Goal: Obtain resource: Obtain resource

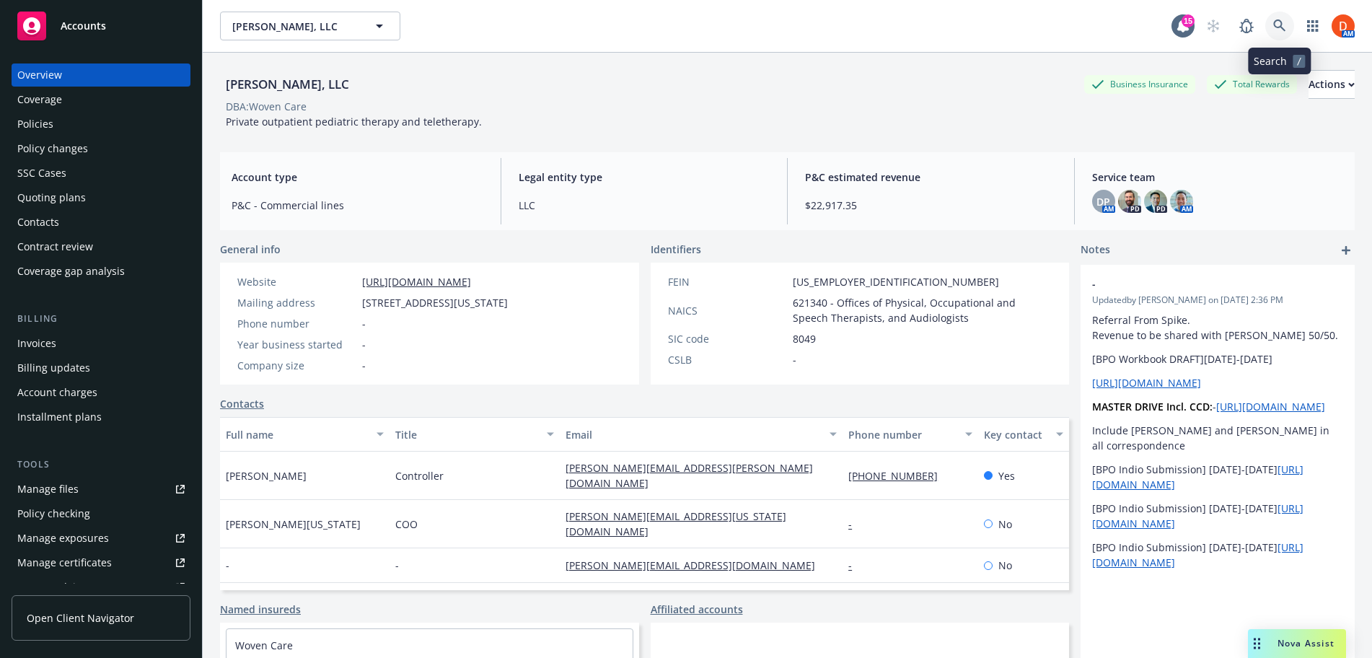
click at [1280, 30] on icon at bounding box center [1279, 25] width 13 height 13
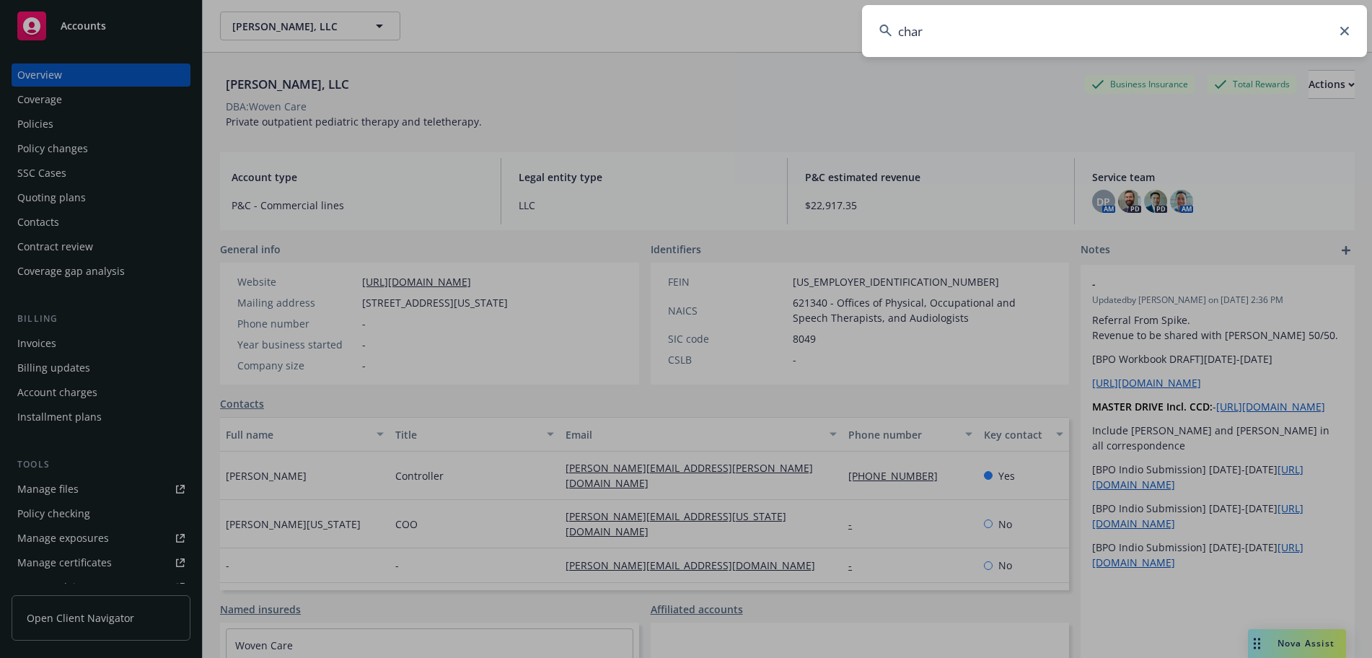
type input "charm"
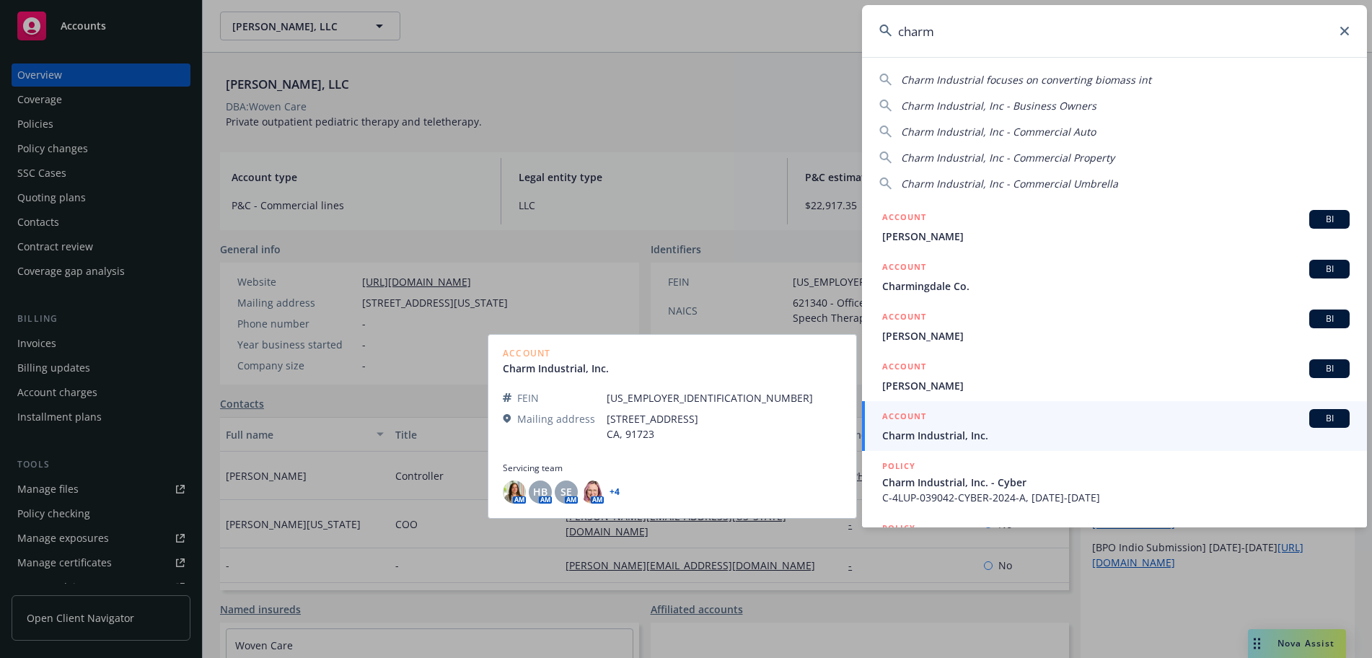
click at [1092, 428] on span "Charm Industrial, Inc." at bounding box center [1115, 435] width 467 height 15
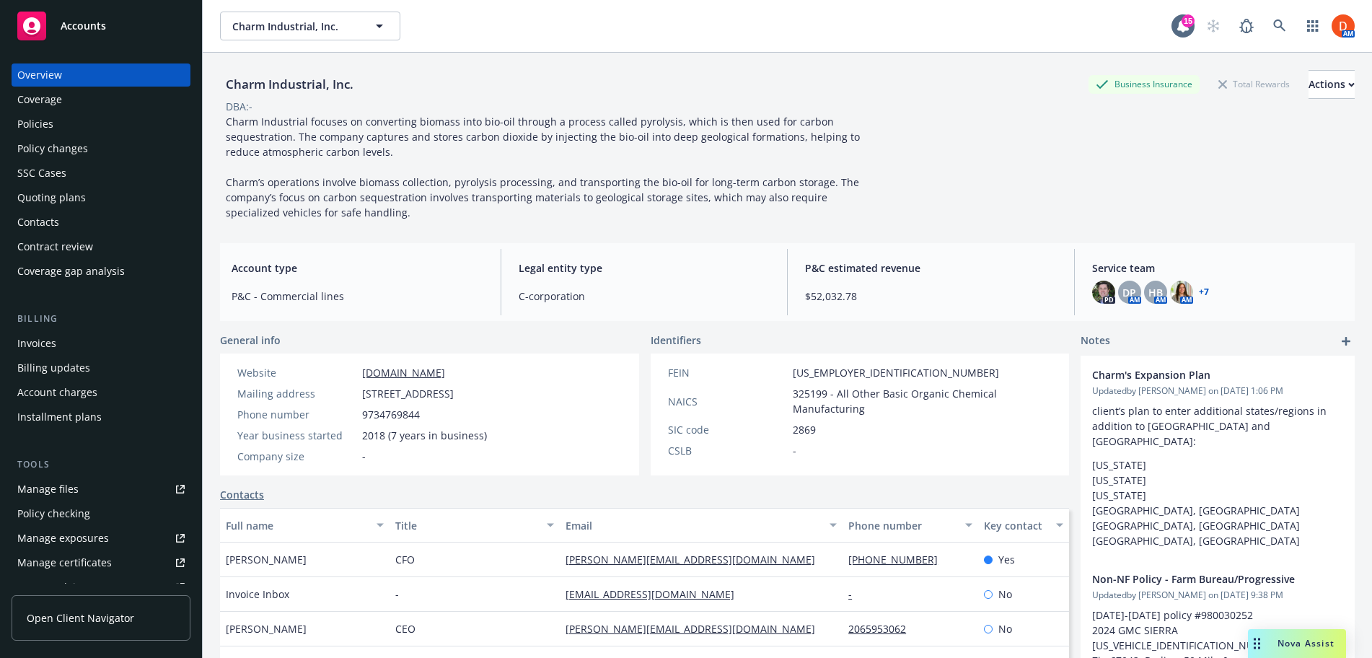
click at [1284, 642] on span "Nova Assist" at bounding box center [1306, 643] width 57 height 12
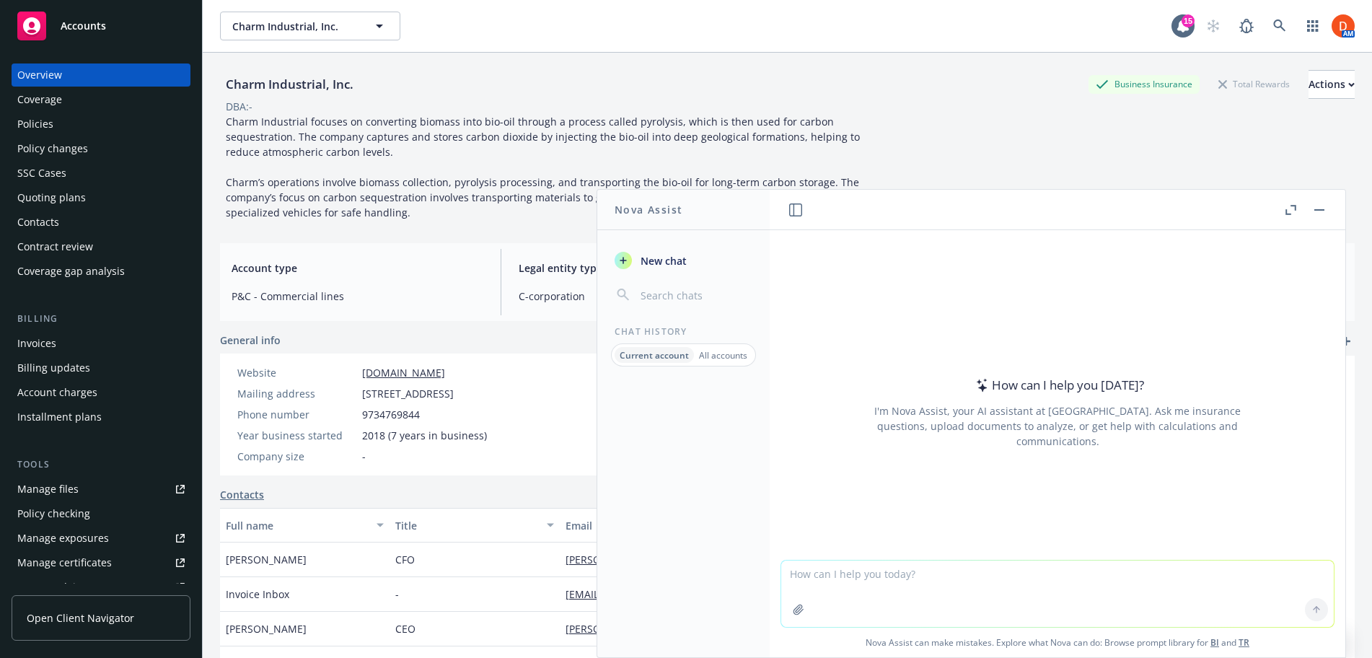
click at [121, 127] on div "Policies" at bounding box center [100, 124] width 167 height 23
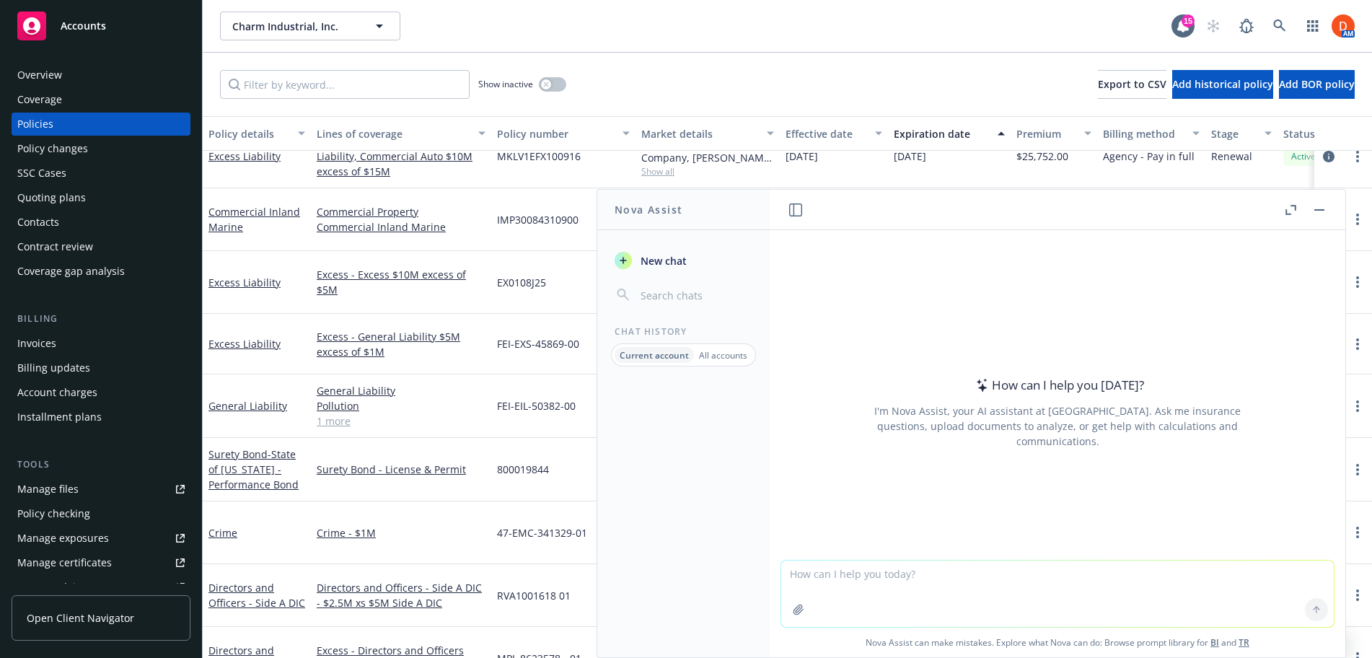
scroll to position [265, 0]
click at [1316, 210] on rect "button" at bounding box center [1319, 209] width 10 height 1
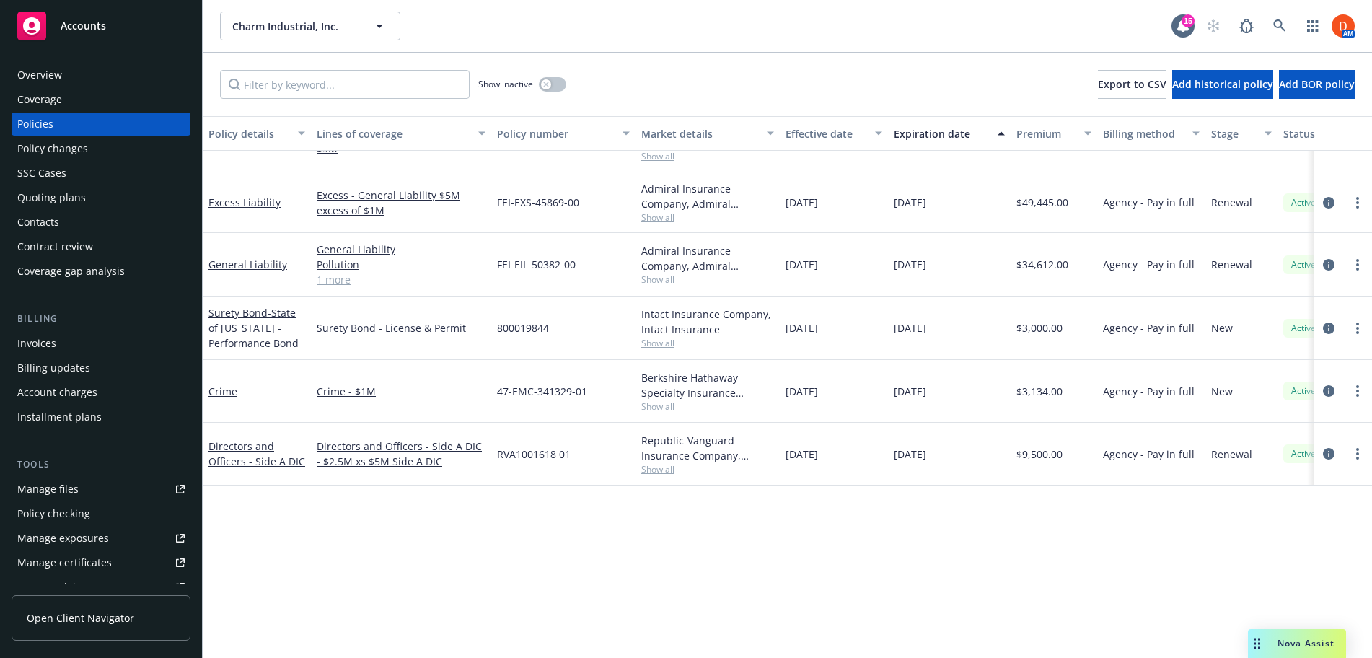
scroll to position [0, 0]
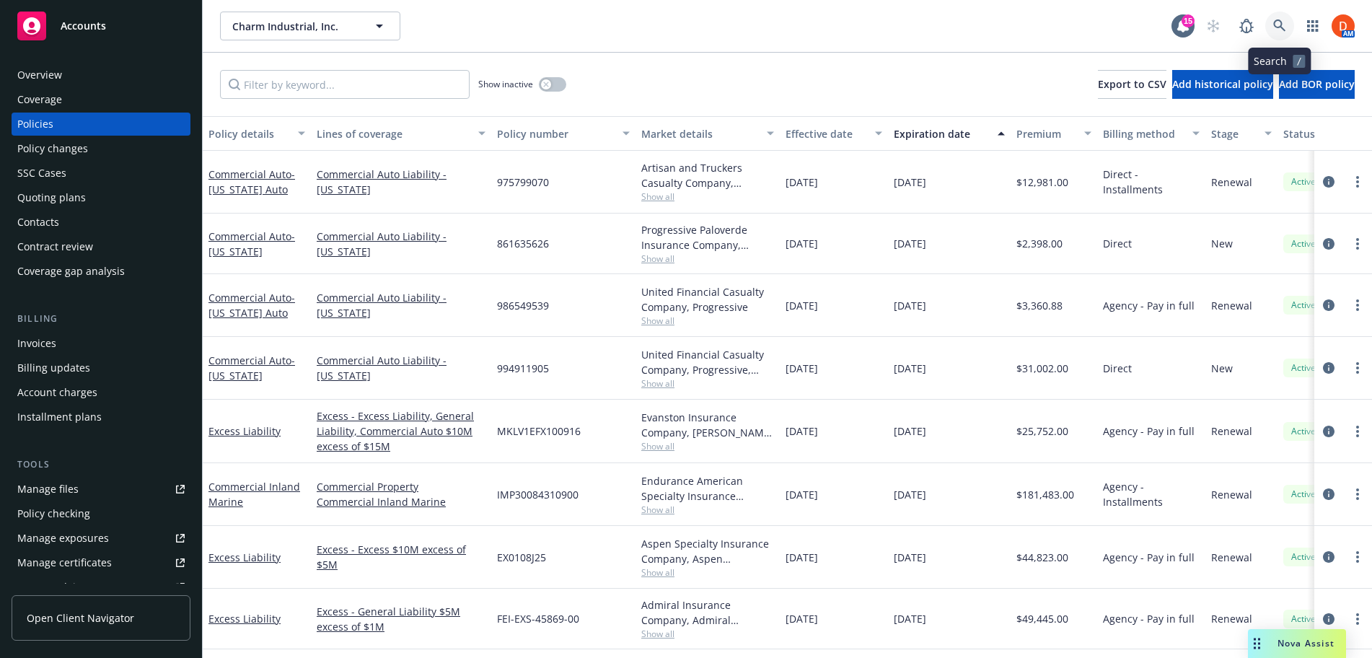
click at [1278, 22] on icon at bounding box center [1279, 25] width 13 height 13
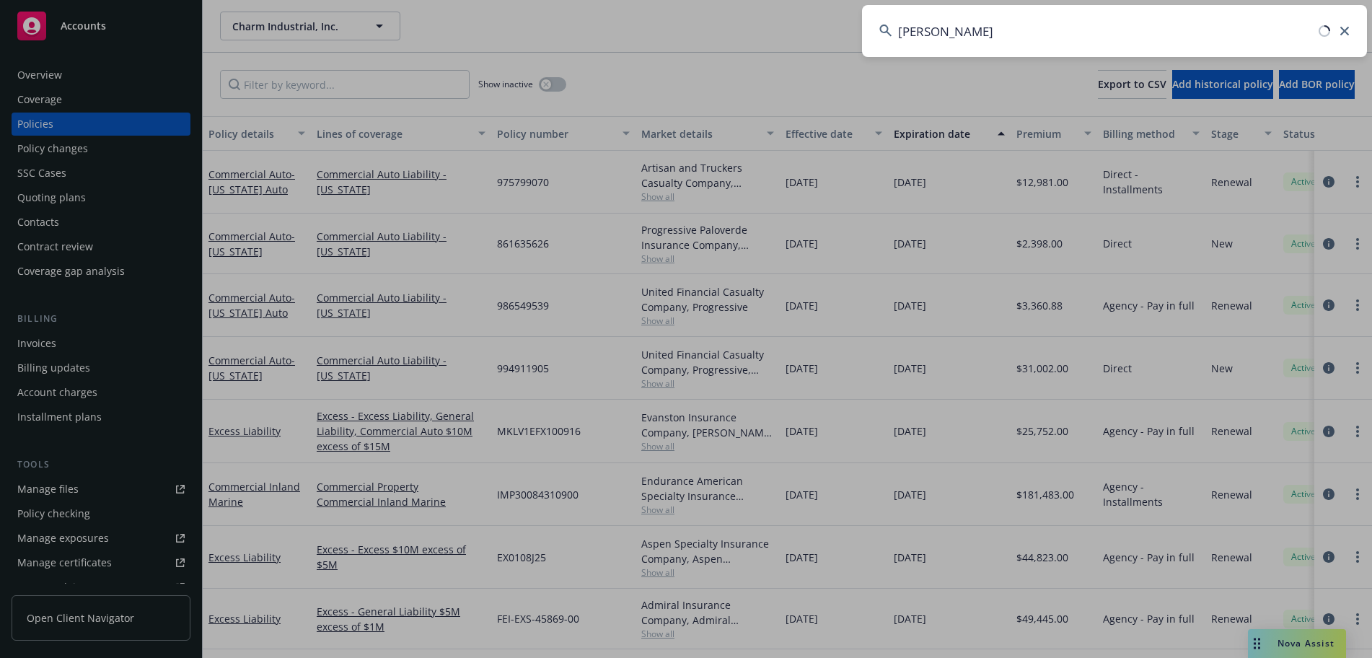
type input "[PERSON_NAME]"
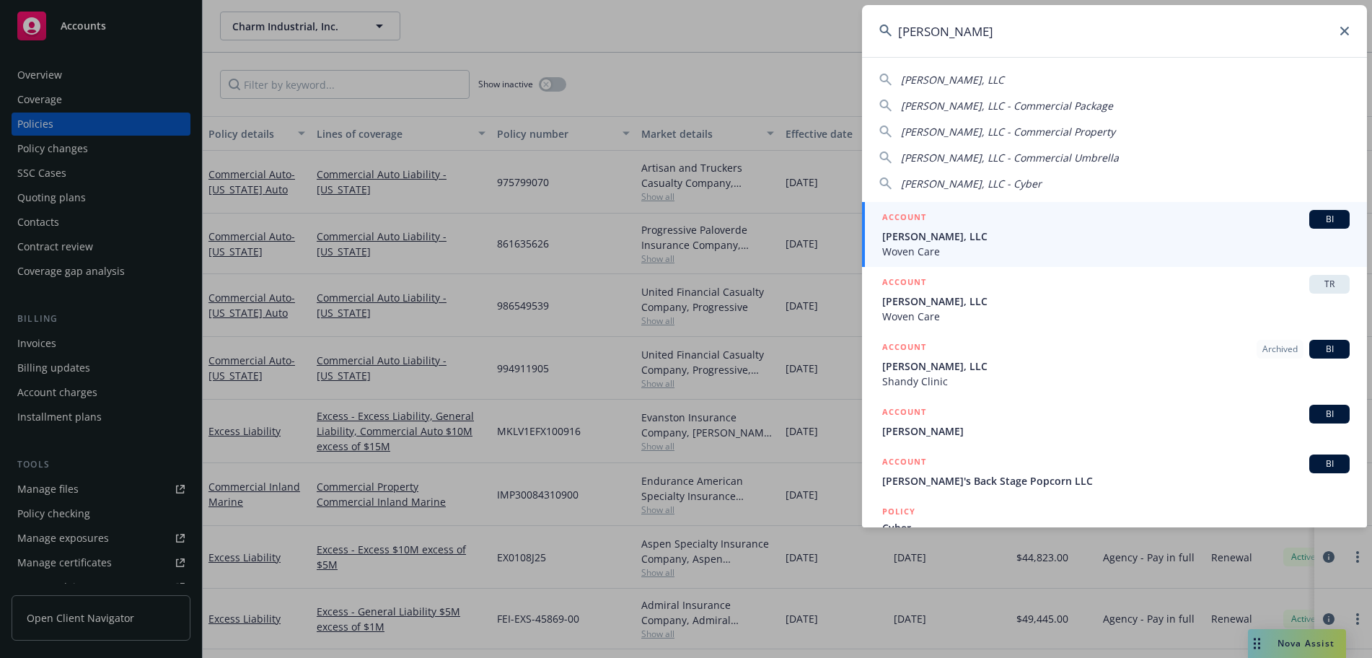
click at [1048, 230] on span "[PERSON_NAME], LLC" at bounding box center [1115, 236] width 467 height 15
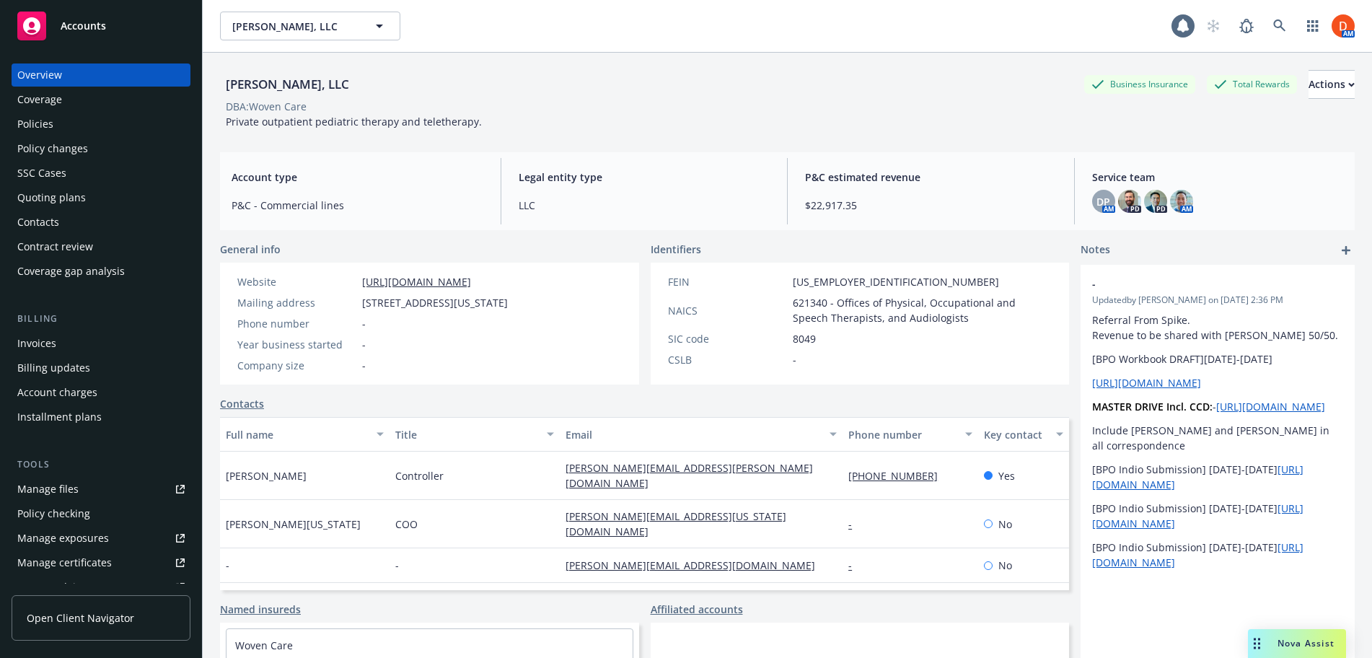
click at [75, 123] on div "Policies" at bounding box center [100, 124] width 167 height 23
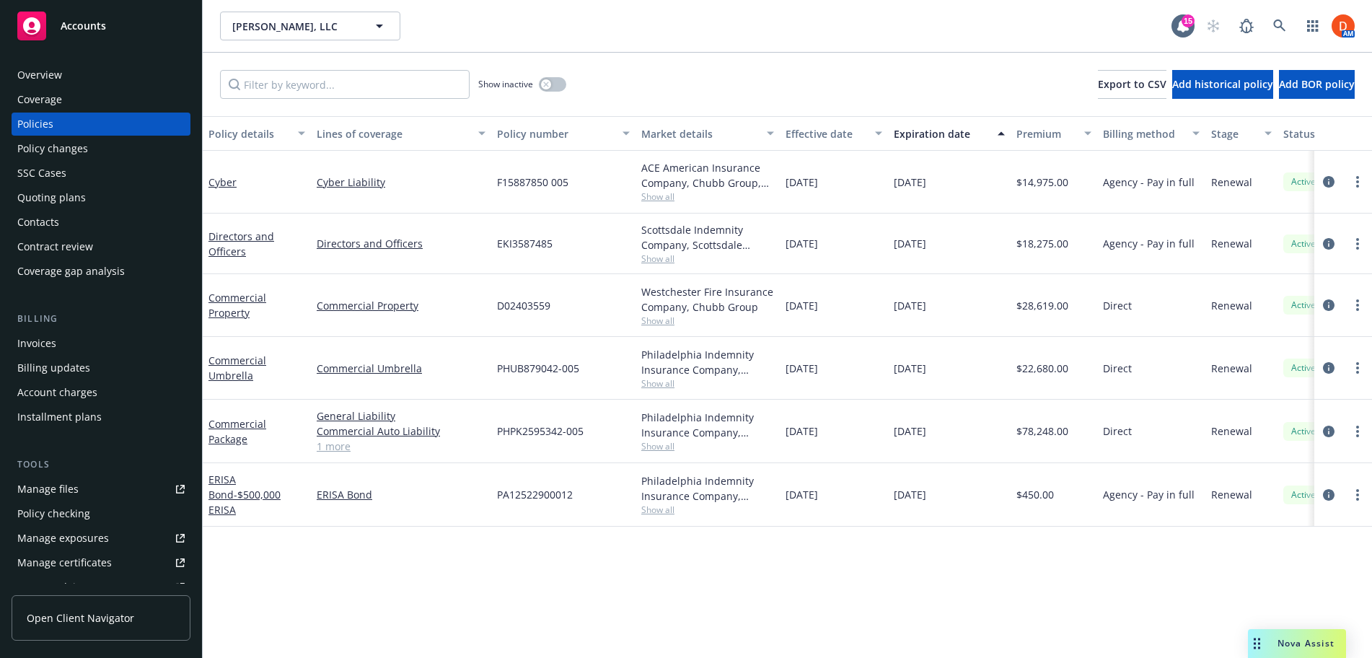
click at [516, 303] on span "D02403559" at bounding box center [523, 305] width 53 height 15
copy span "D02403559"
click at [1360, 303] on link "more" at bounding box center [1357, 304] width 17 height 17
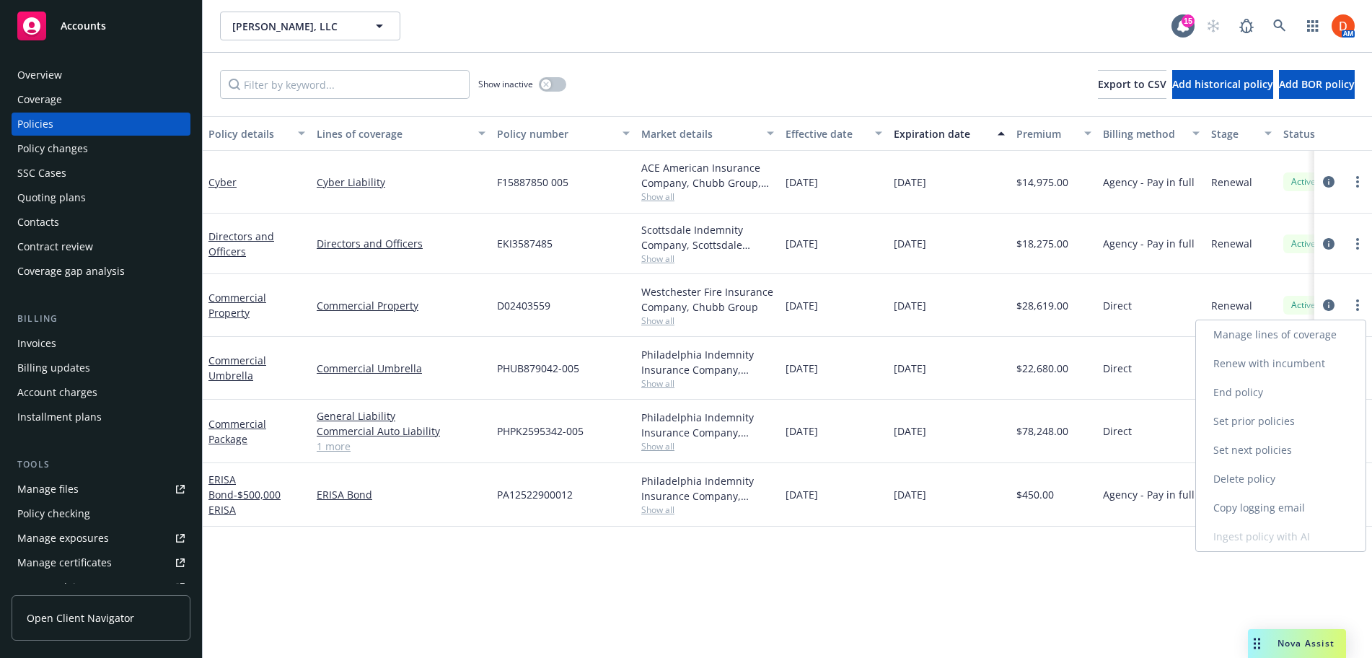
click at [1285, 514] on link "Copy logging email" at bounding box center [1281, 507] width 170 height 29
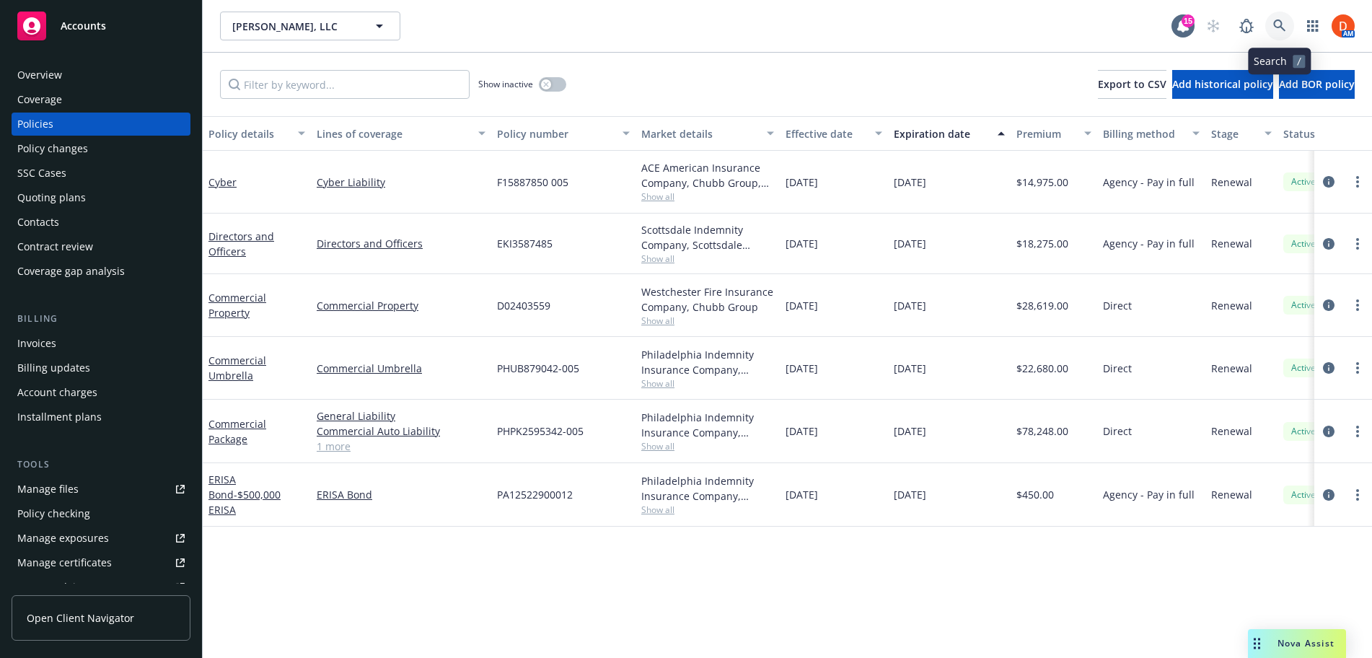
click at [1283, 22] on icon at bounding box center [1279, 25] width 13 height 13
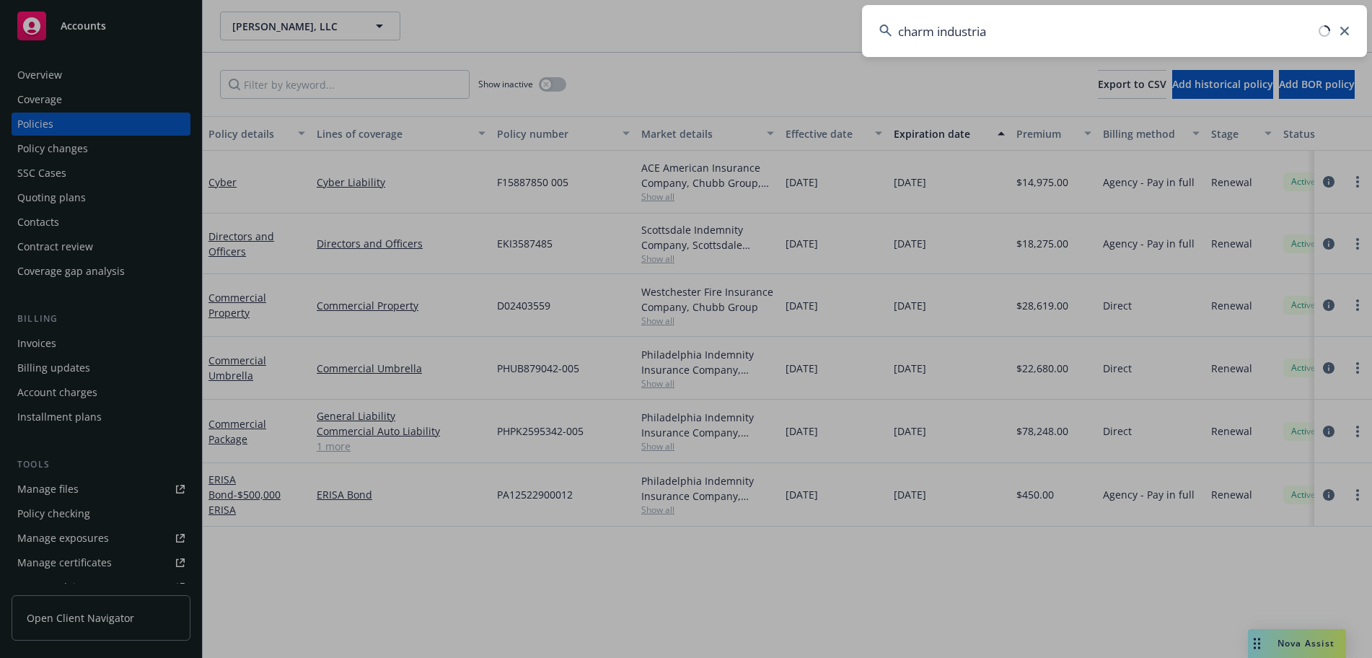
type input "charm industrial"
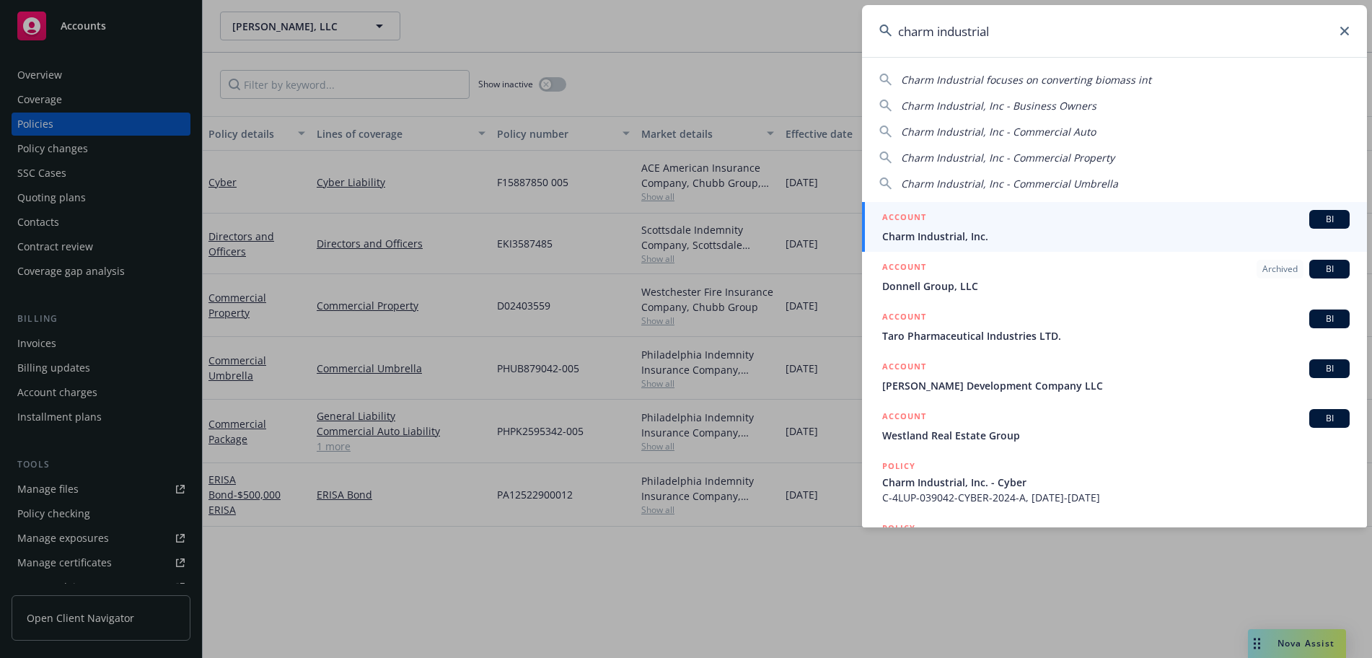
click at [1131, 229] on span "Charm Industrial, Inc." at bounding box center [1115, 236] width 467 height 15
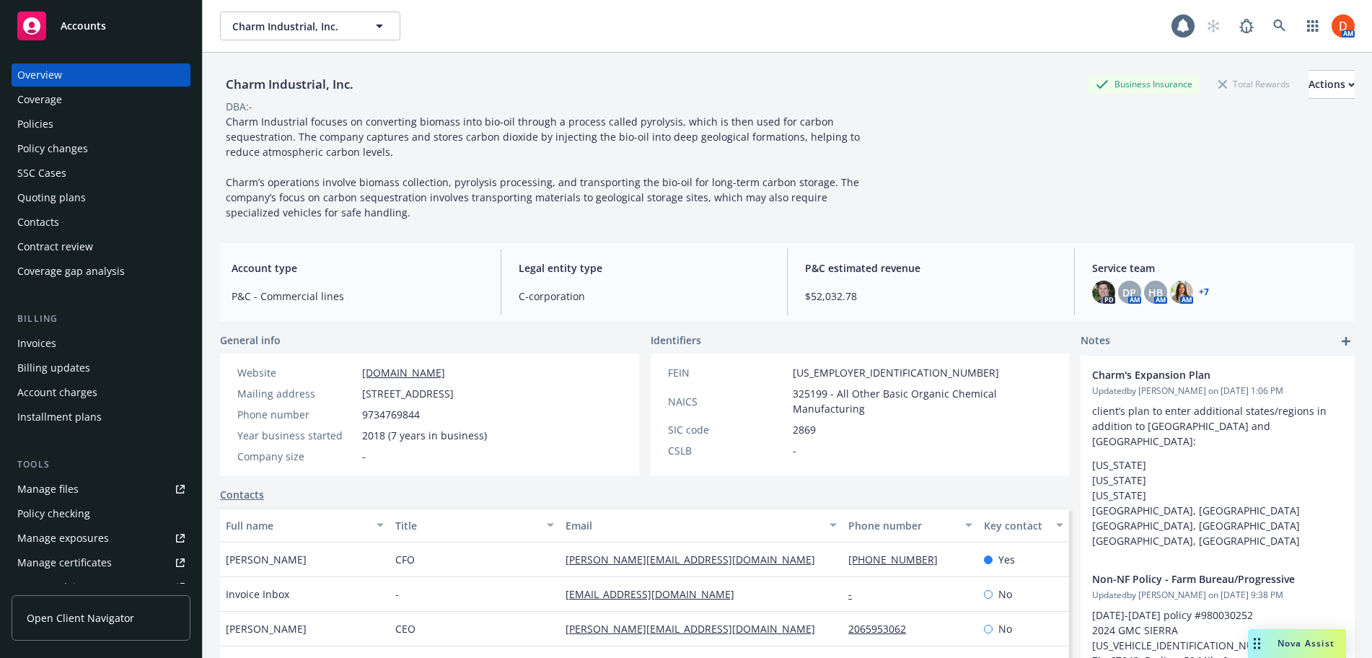
click at [22, 133] on div "Policies" at bounding box center [35, 124] width 36 height 23
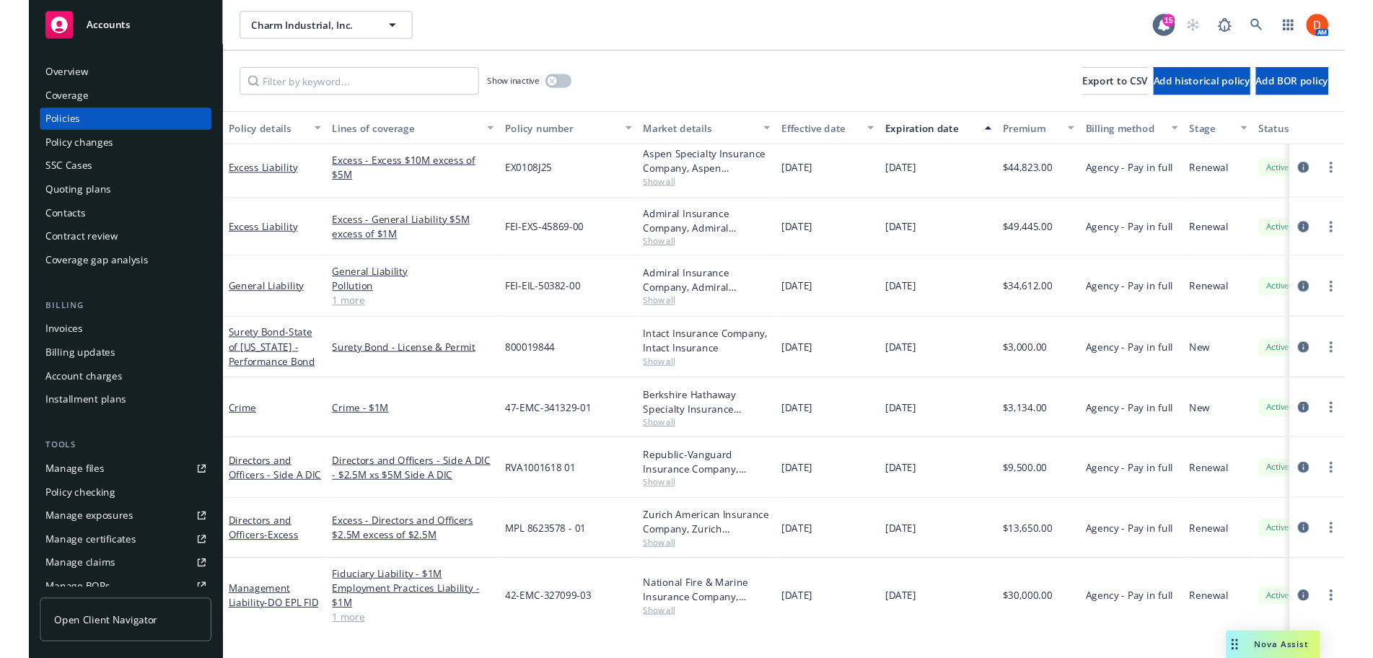
scroll to position [364, 0]
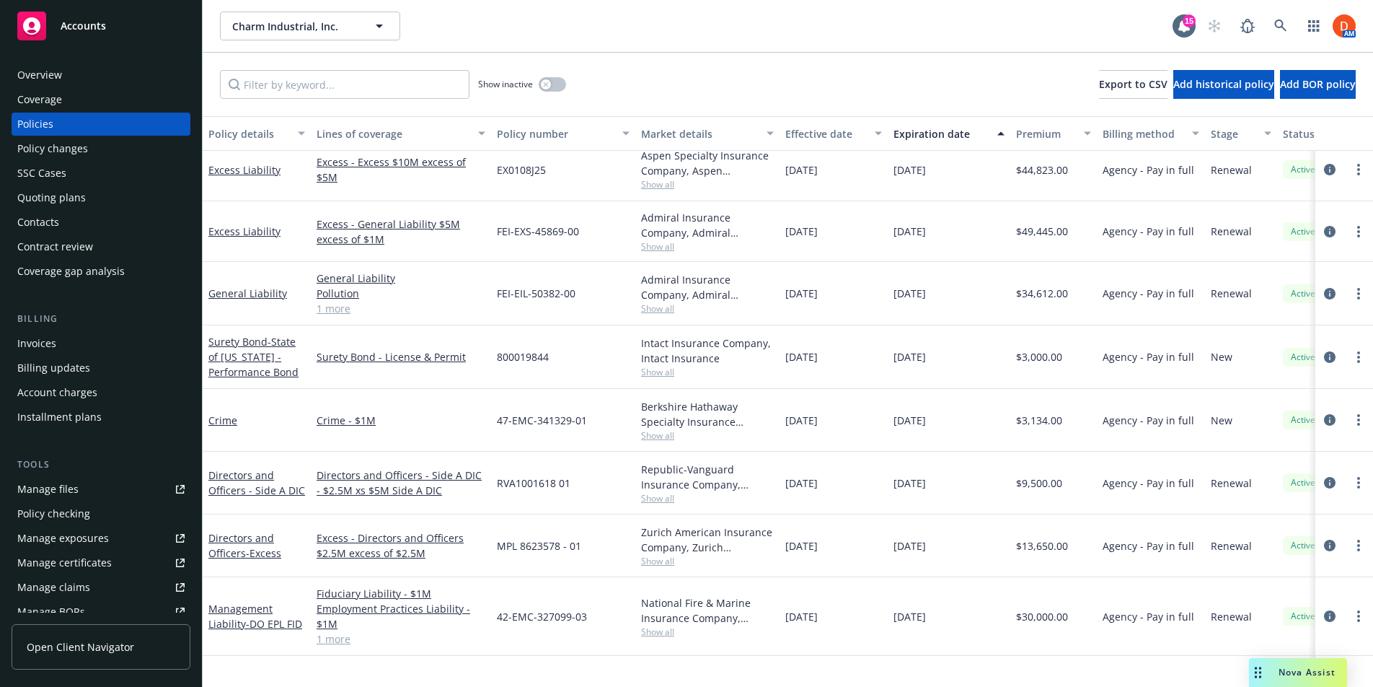
click at [346, 302] on link "1 more" at bounding box center [401, 308] width 169 height 15
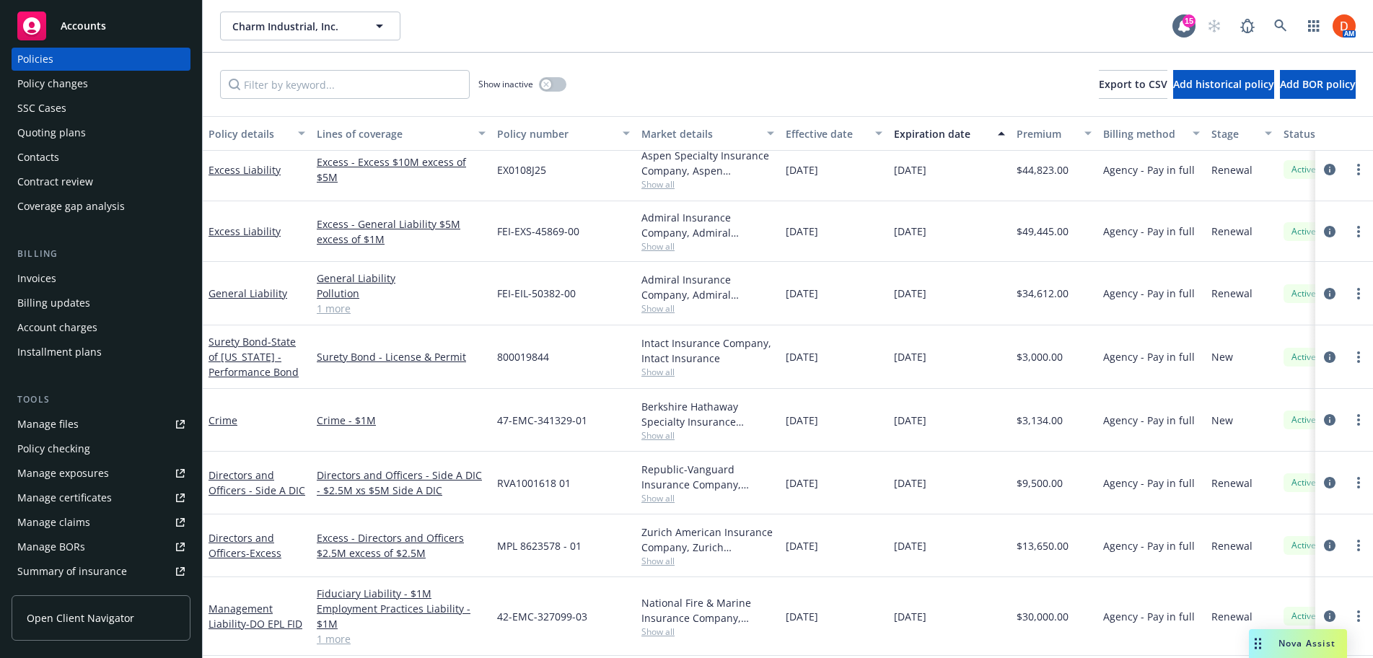
scroll to position [67, 0]
click at [77, 426] on link "Manage files" at bounding box center [101, 421] width 179 height 23
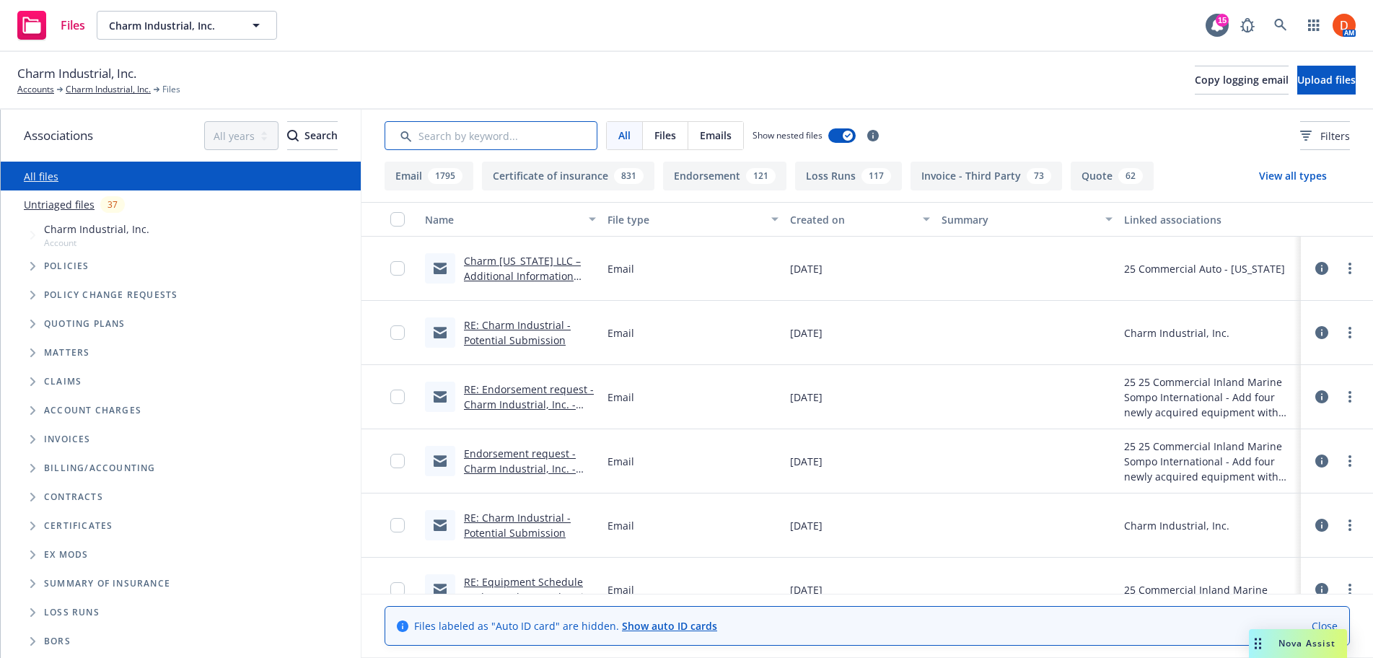
click at [461, 131] on input "Search by keyword..." at bounding box center [490, 135] width 213 height 29
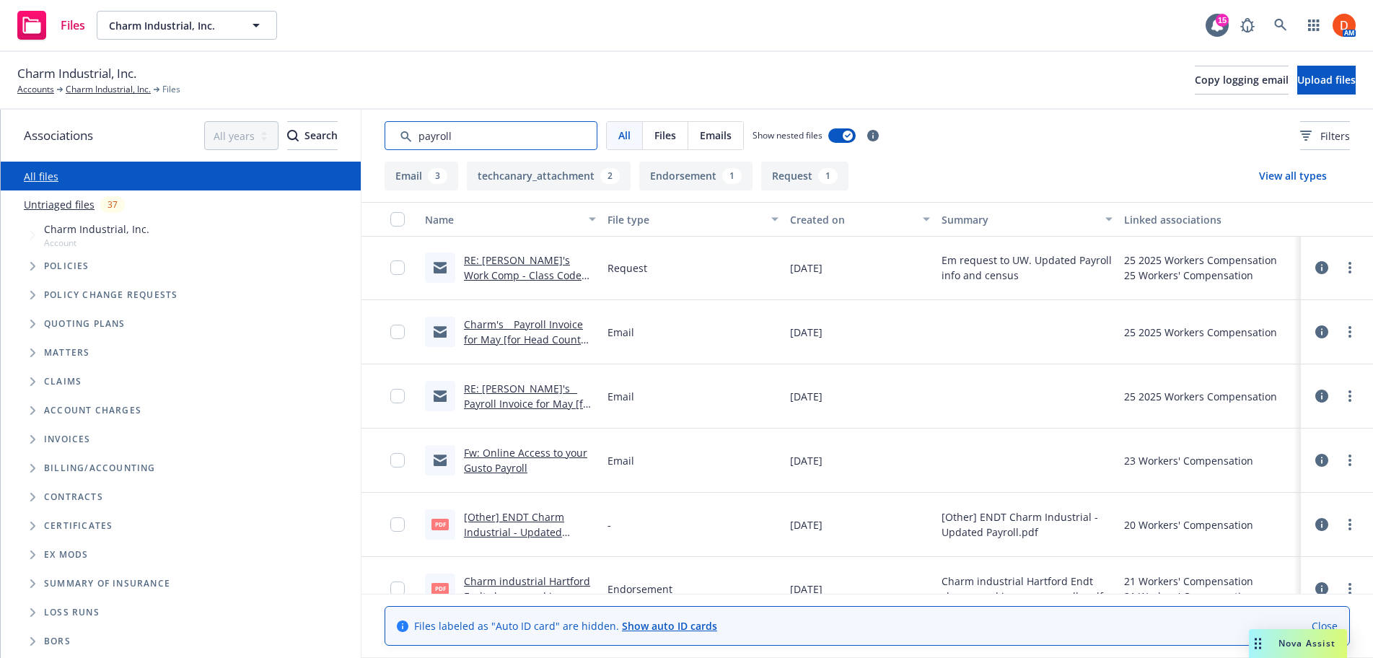
scroll to position [63, 0]
click at [542, 340] on link "Charm's _ Payroll Invoice for May [for Head Count and Projected Annual WC Payro…" at bounding box center [525, 348] width 123 height 59
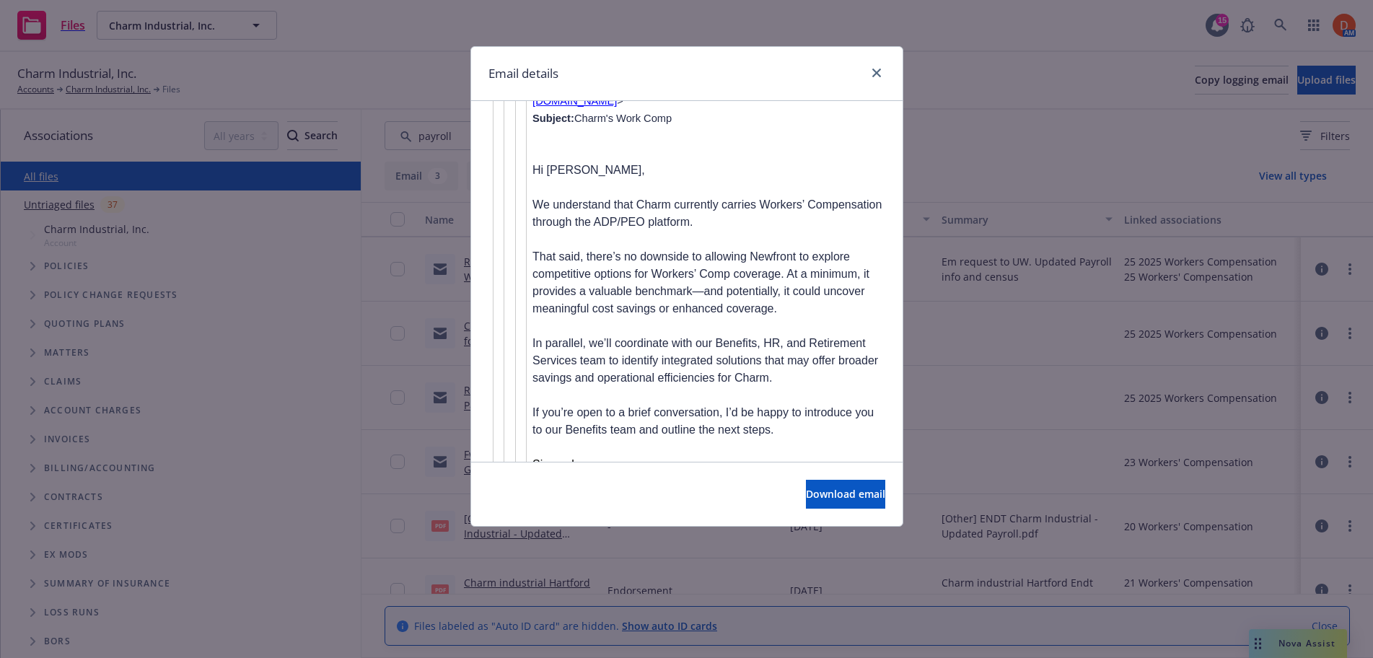
scroll to position [5769, 0]
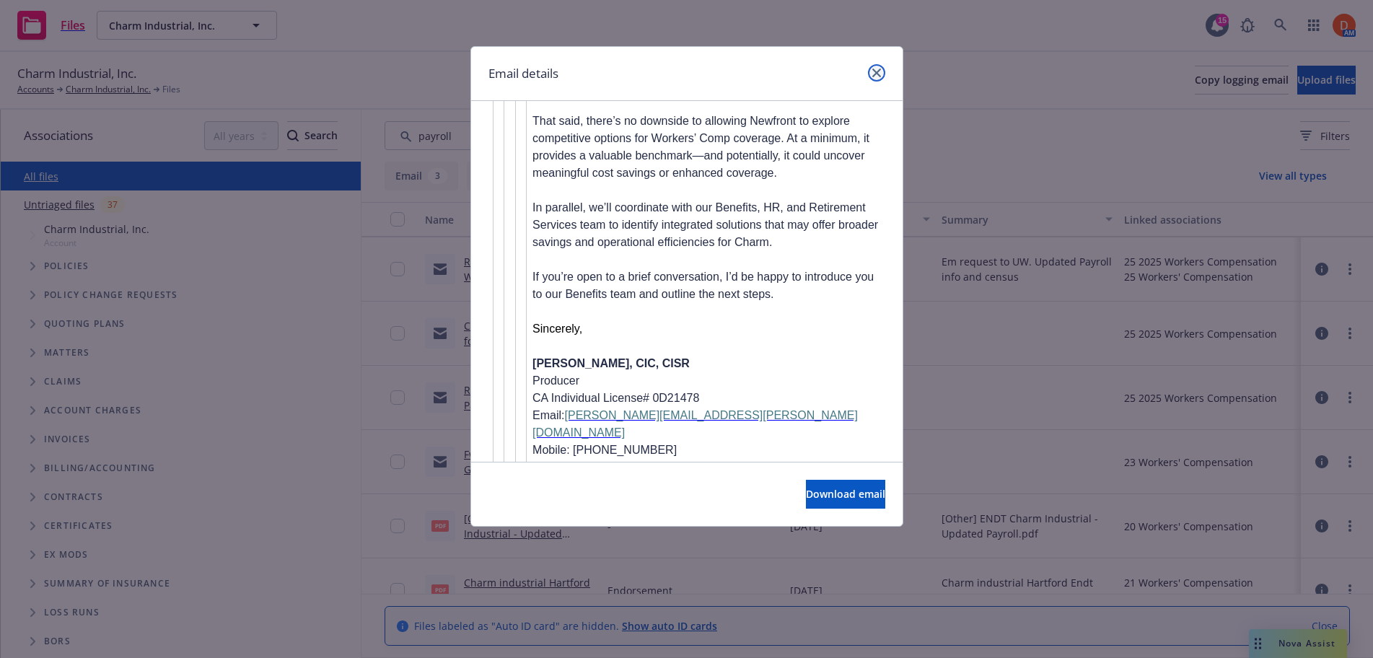
click at [877, 69] on icon "close" at bounding box center [876, 73] width 9 height 9
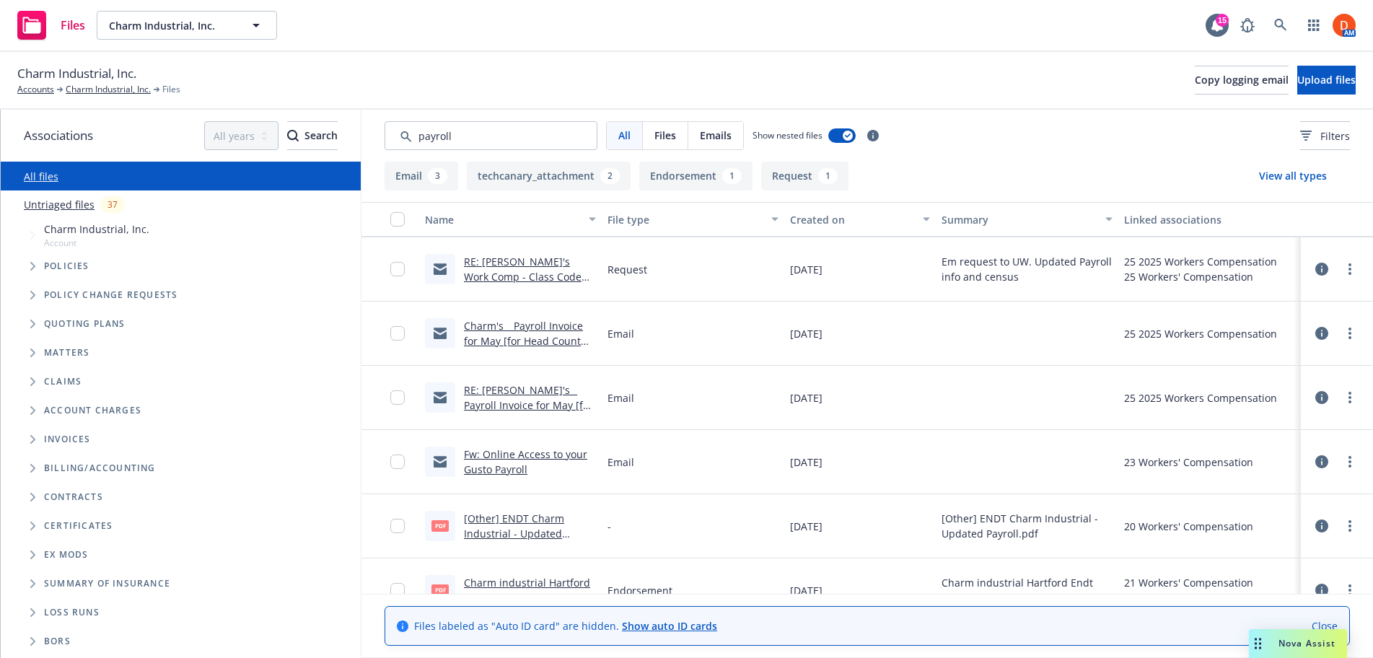
click at [514, 268] on div "RE: Charm's Work Comp - Class Code Research & Request for Census and Update Pay…" at bounding box center [530, 269] width 132 height 30
click at [511, 276] on link "RE: Charm's Work Comp - Class Code Research & Request for Census and Update Pay…" at bounding box center [529, 284] width 131 height 59
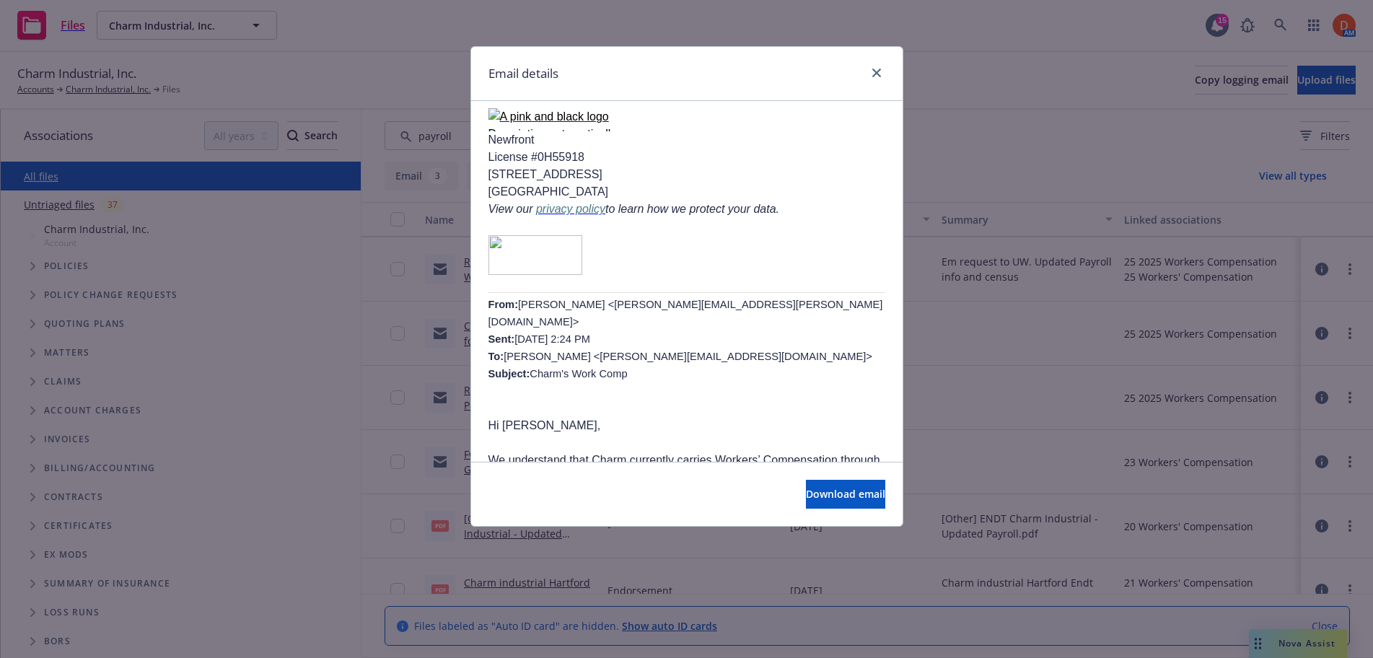
scroll to position [2163, 0]
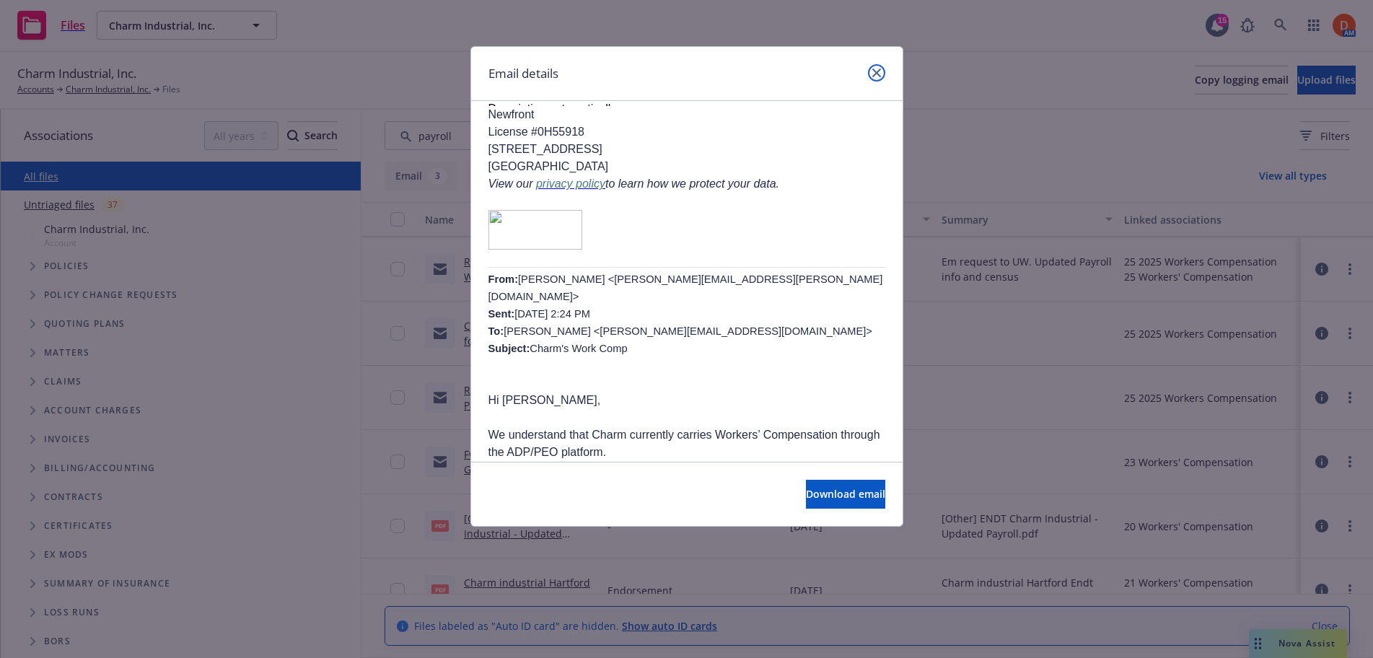
click at [874, 76] on icon "close" at bounding box center [876, 73] width 9 height 9
click at [874, 76] on div "Charm Industrial, Inc. Accounts Charm Industrial, Inc. Files Copy logging email…" at bounding box center [686, 80] width 1338 height 32
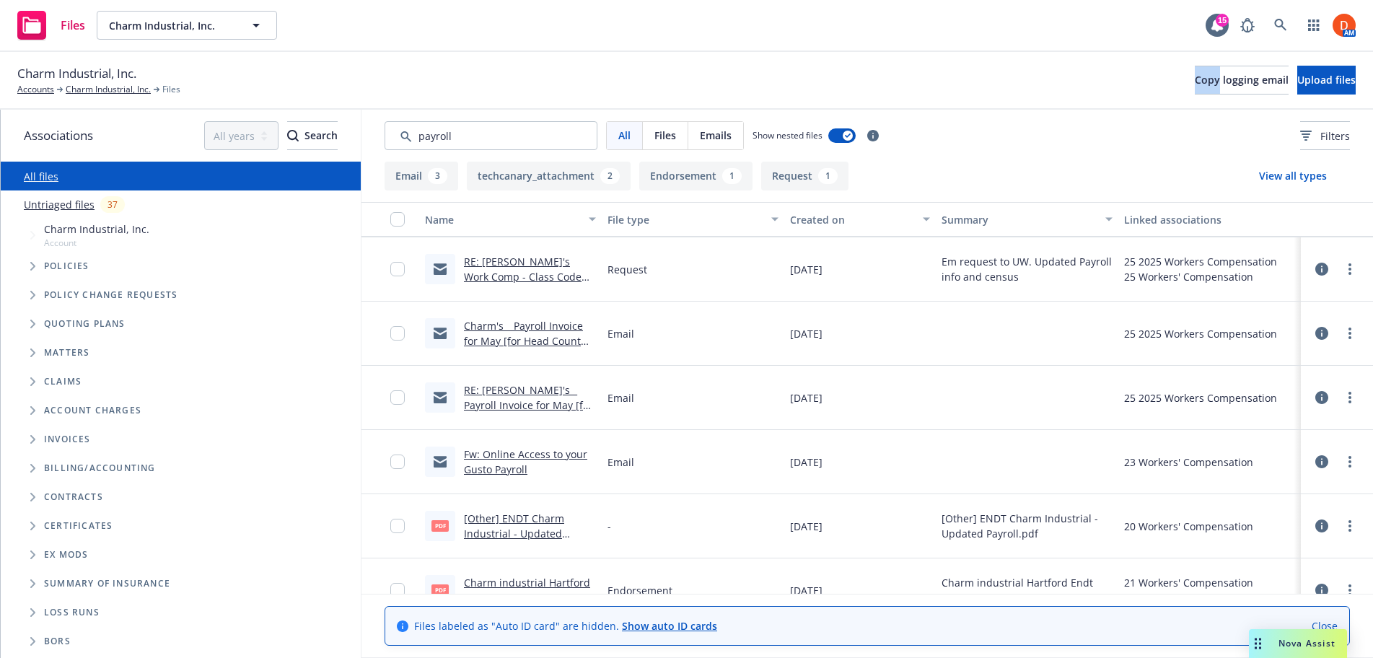
click at [525, 273] on link "RE: Charm's Work Comp - Class Code Research & Request for Census and Update Pay…" at bounding box center [529, 284] width 131 height 59
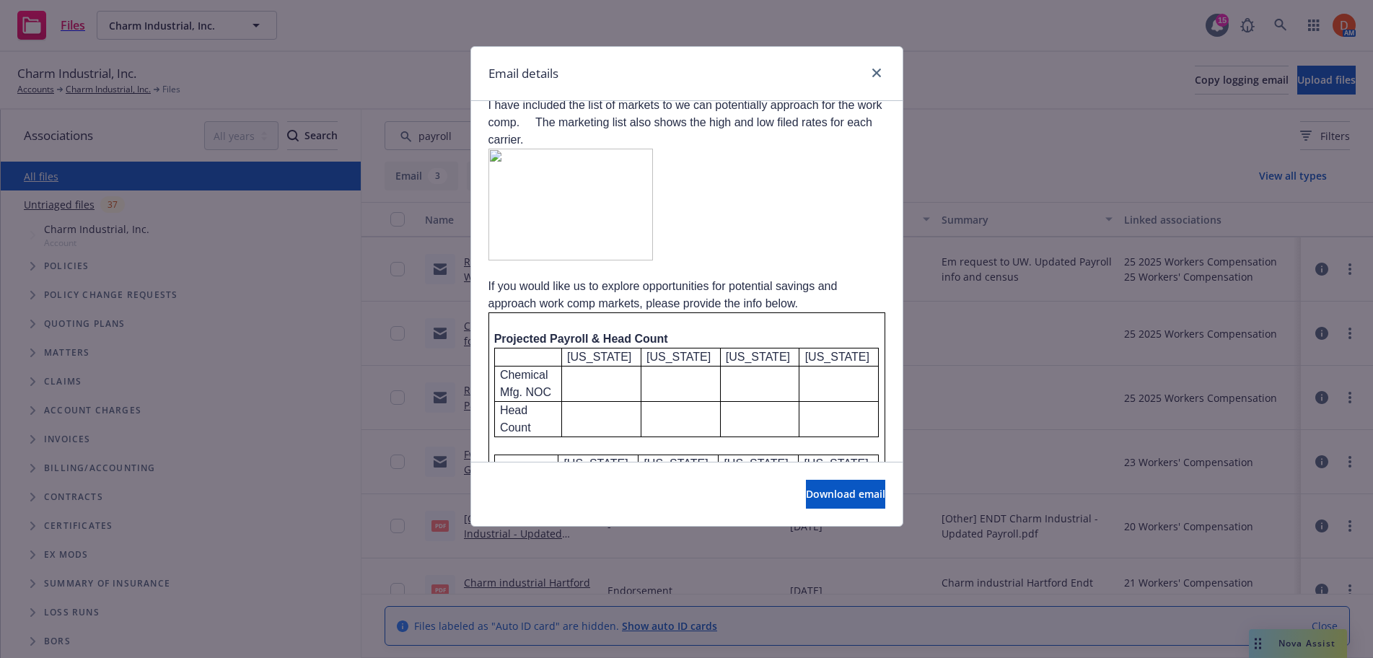
scroll to position [988, 0]
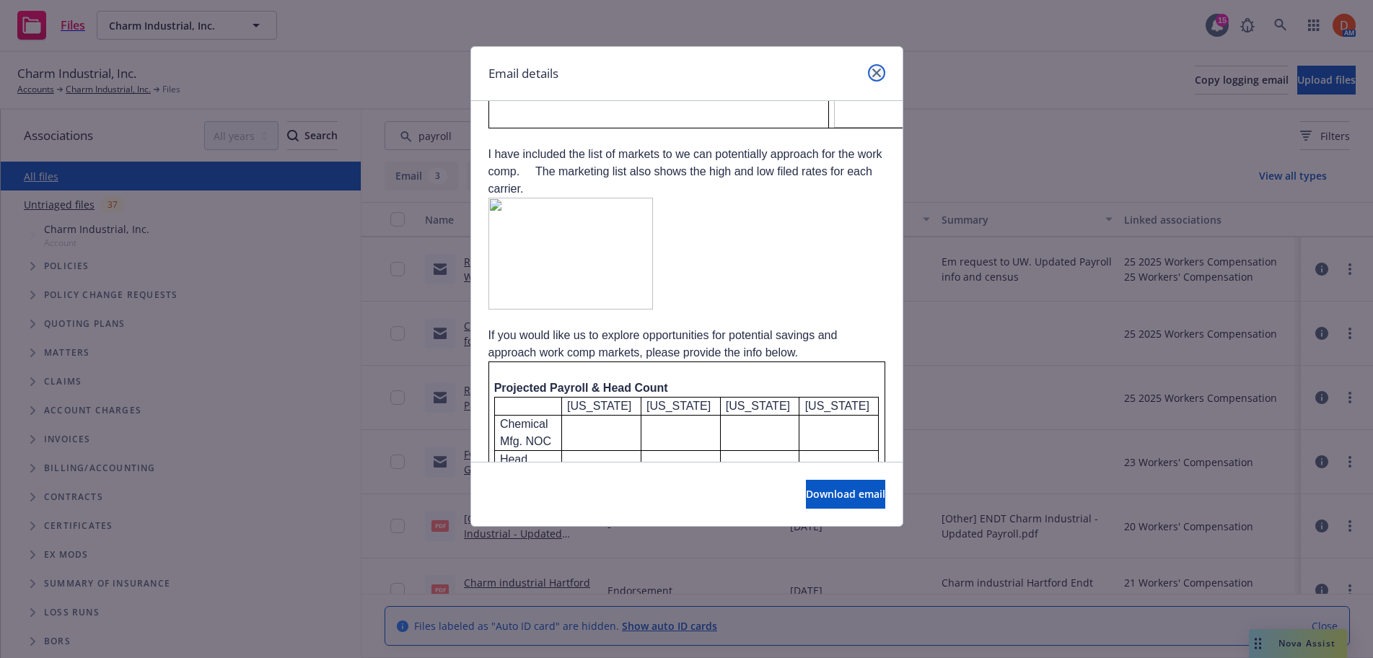
click at [872, 69] on icon "close" at bounding box center [876, 73] width 9 height 9
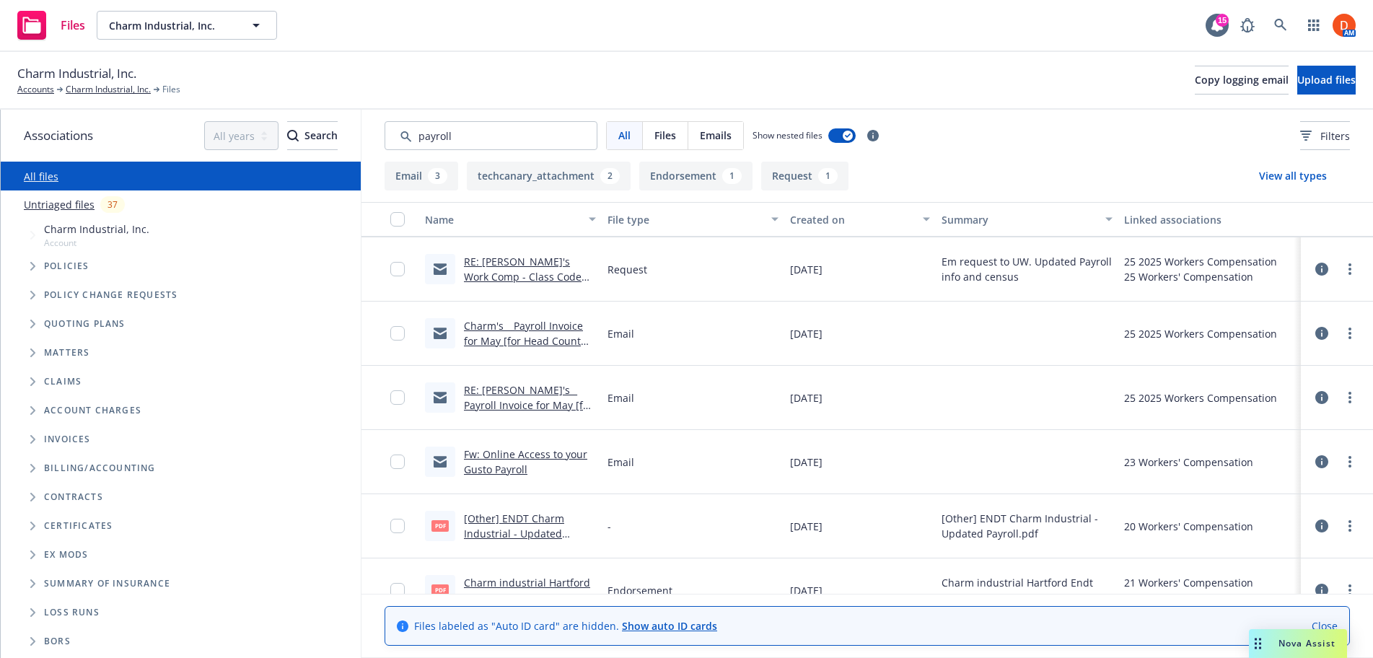
click at [545, 340] on link "Charm's _ Payroll Invoice for May [for Head Count and Projected Annual WC Payro…" at bounding box center [525, 348] width 123 height 59
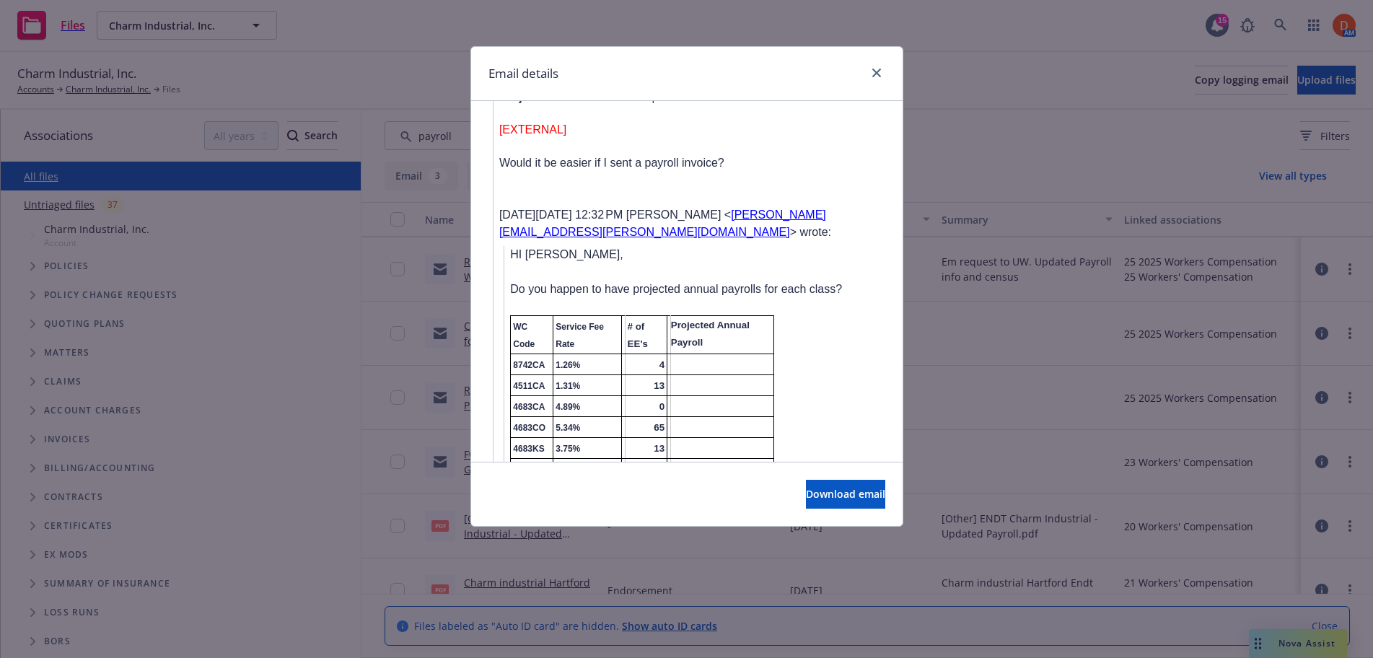
scroll to position [647, 0]
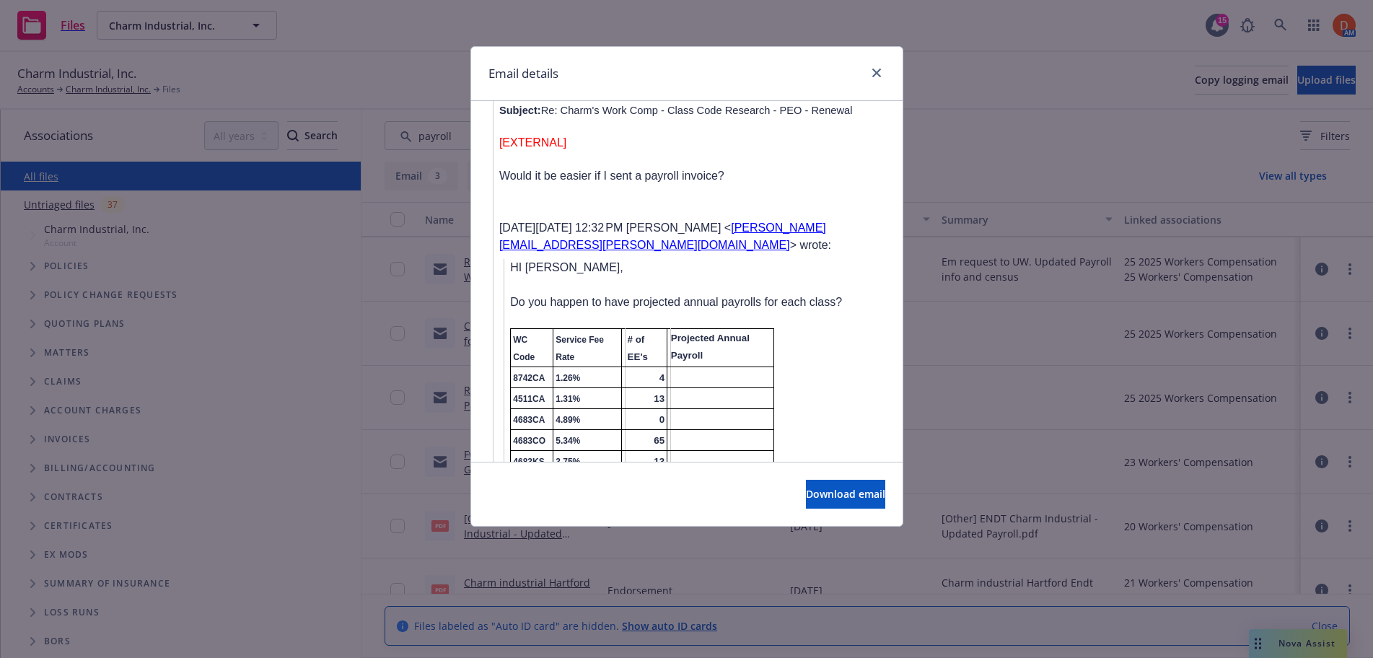
click at [866, 71] on div at bounding box center [873, 73] width 23 height 19
click at [873, 70] on icon "close" at bounding box center [876, 73] width 9 height 9
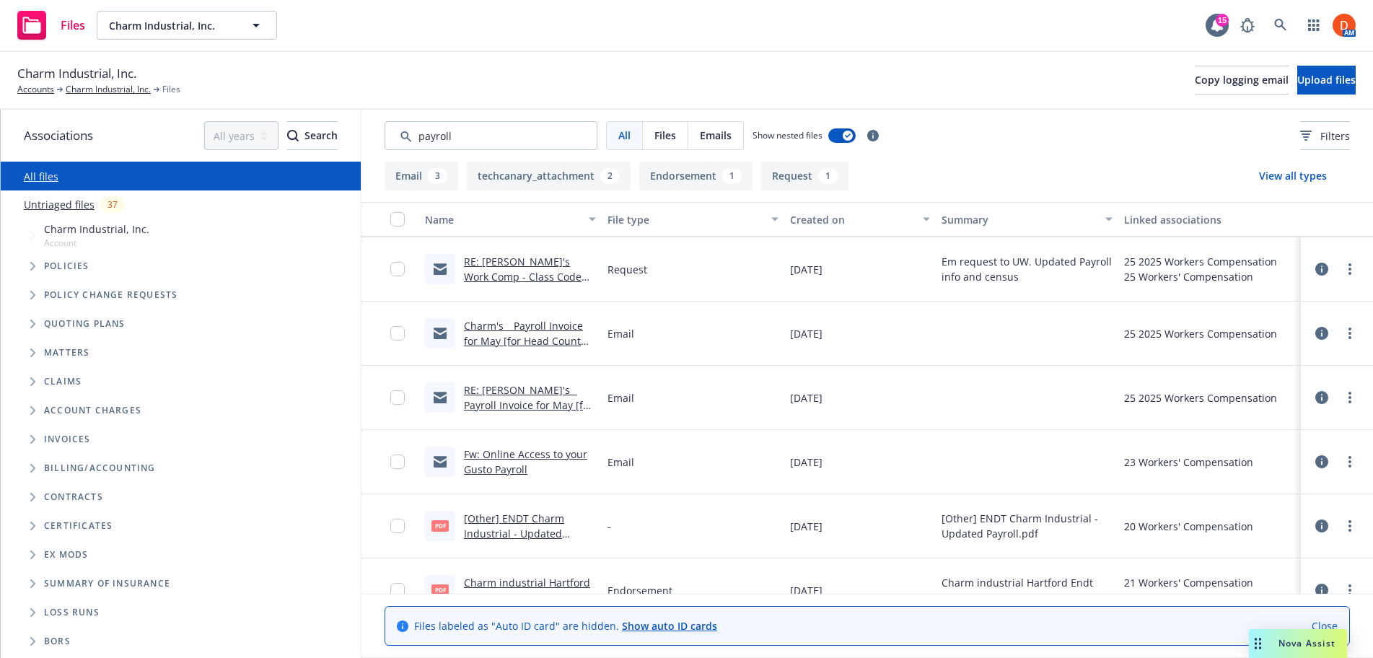
click at [499, 271] on link "RE: Charm's Work Comp - Class Code Research & Request for Census and Update Pay…" at bounding box center [529, 284] width 131 height 59
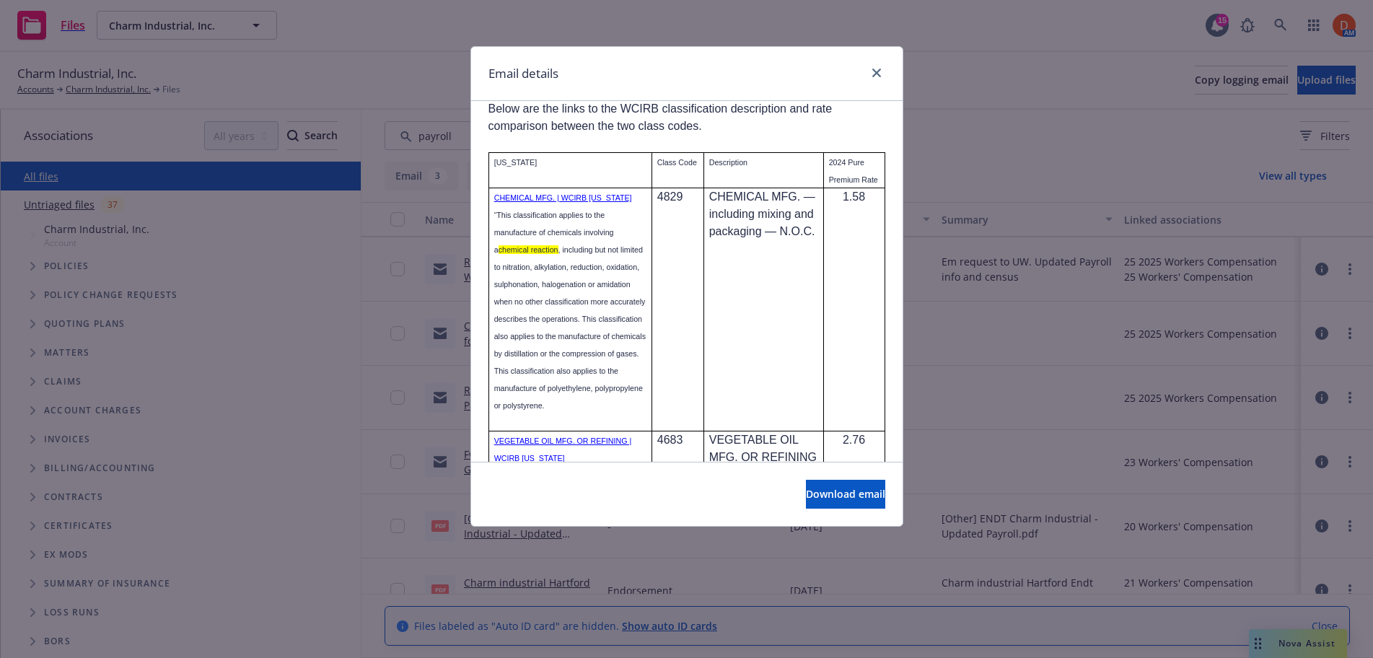
scroll to position [0, 0]
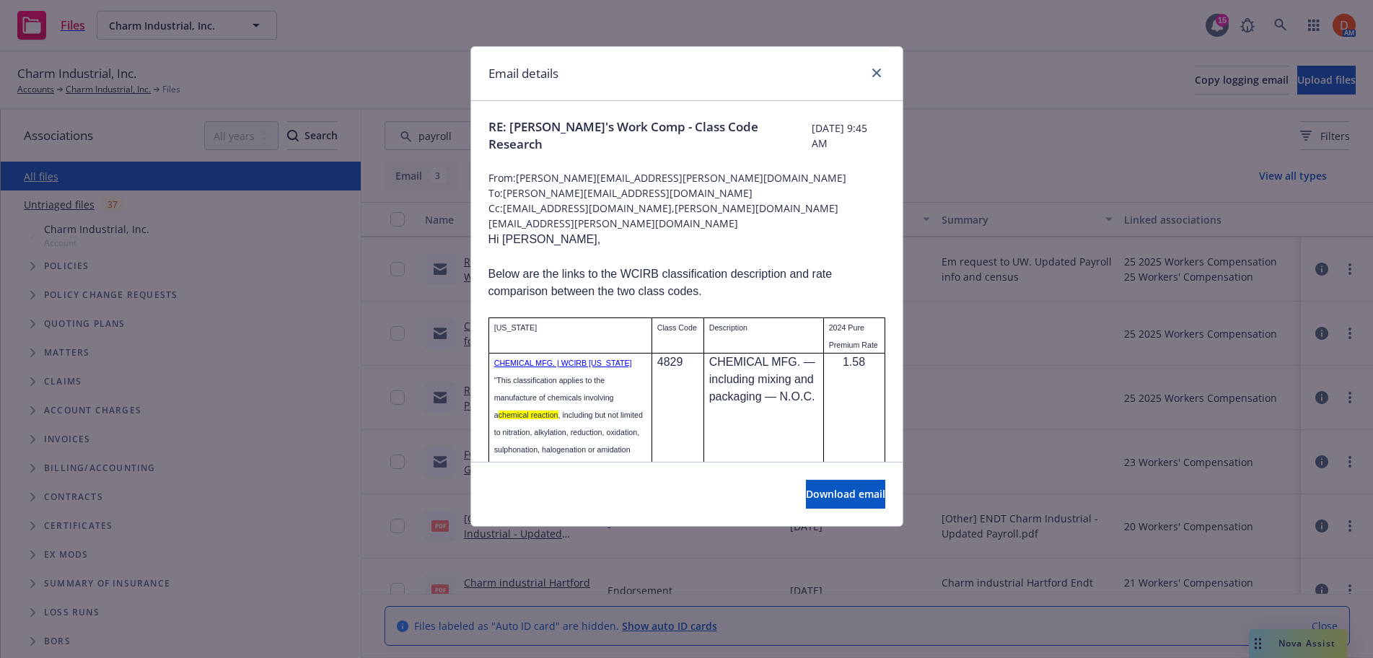
click at [660, 130] on span "RE: Charm's Work Comp - Class Code Research" at bounding box center [649, 135] width 323 height 35
copy span "RE: Charm's Work Comp - Class Code Research"
click at [872, 70] on icon "close" at bounding box center [876, 73] width 9 height 9
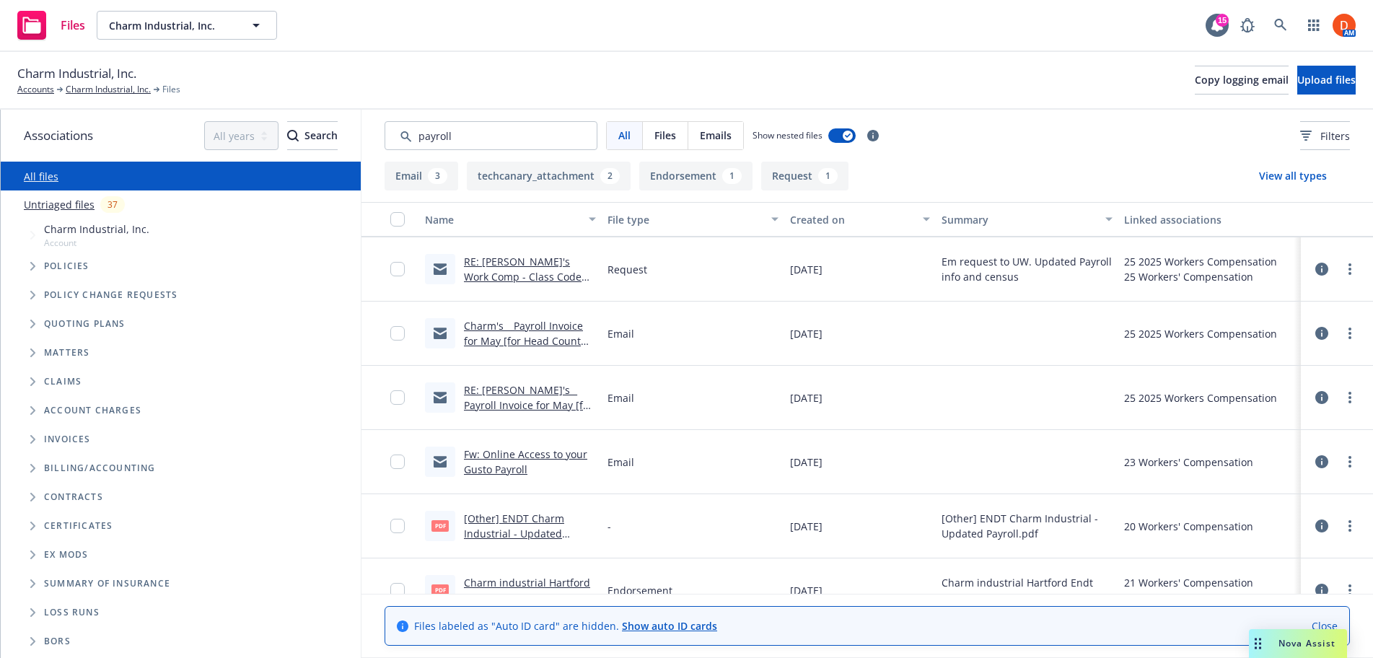
click at [532, 325] on link "Charm's _ Payroll Invoice for May [for Head Count and Projected Annual WC Payro…" at bounding box center [525, 348] width 123 height 59
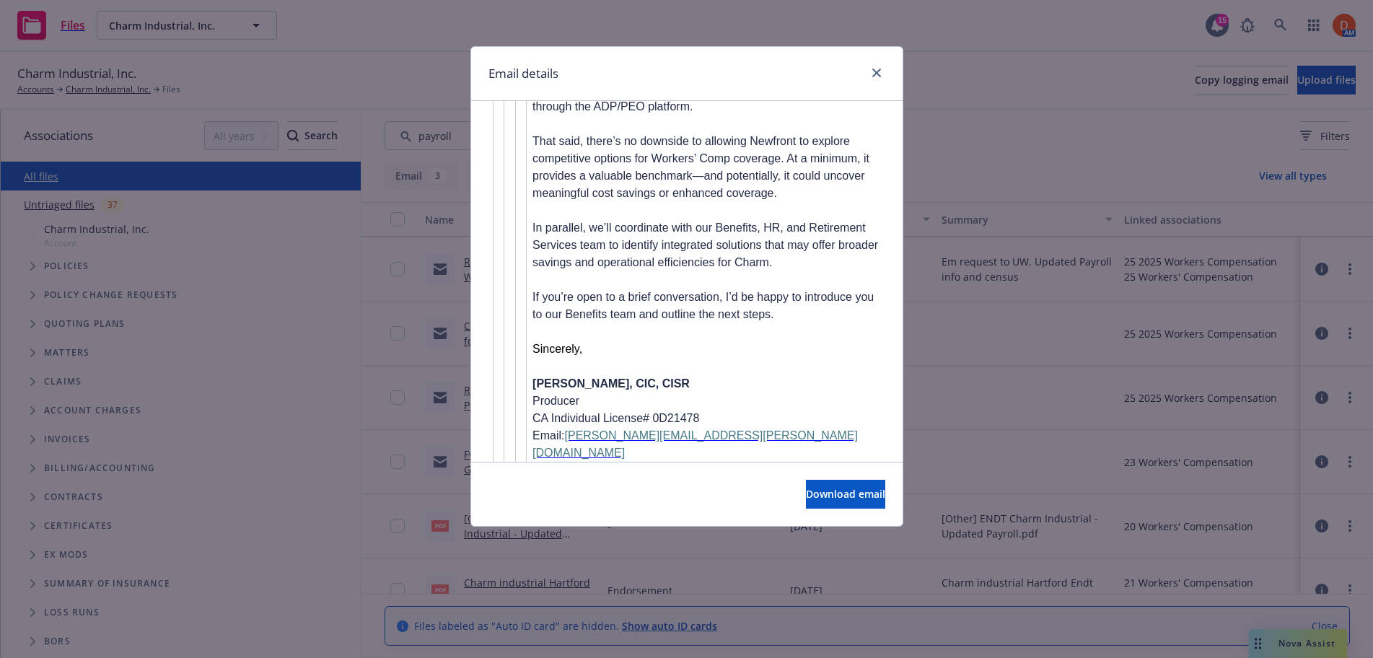
scroll to position [5769, 0]
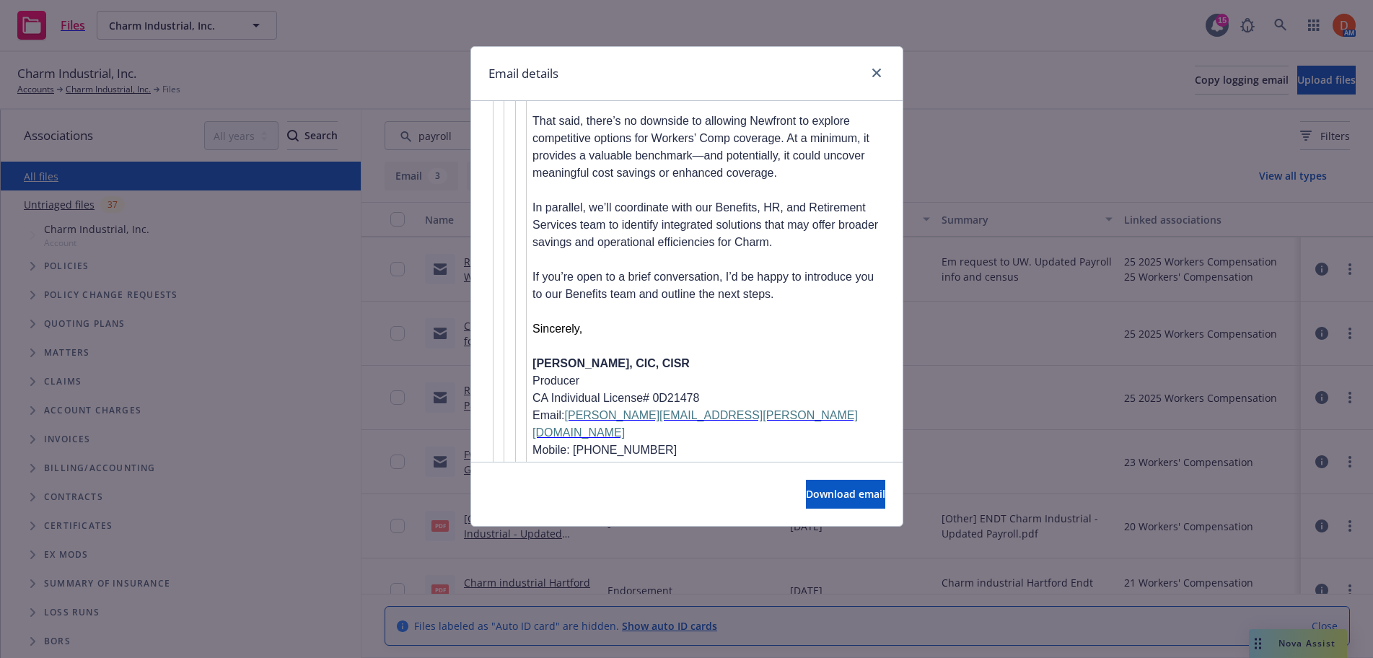
click at [877, 83] on div "Email details" at bounding box center [686, 74] width 431 height 54
click at [879, 75] on icon "close" at bounding box center [876, 73] width 9 height 9
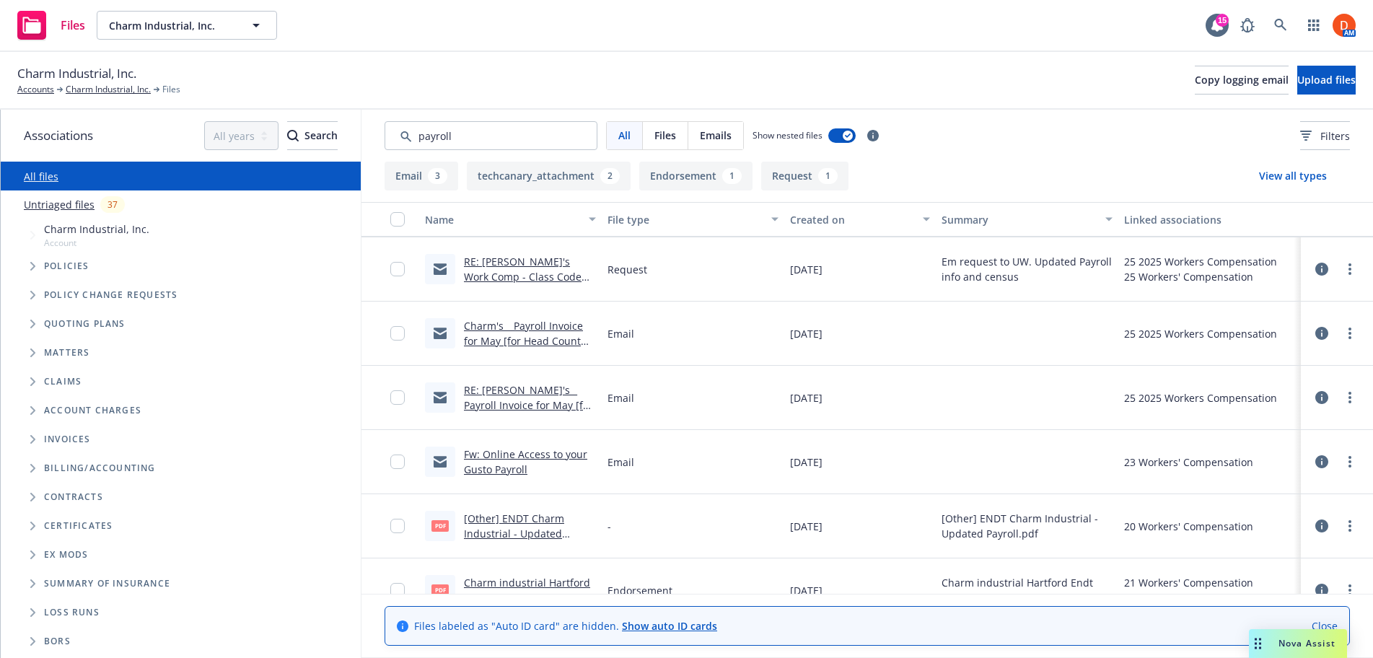
click at [573, 341] on link "Charm's _ Payroll Invoice for May [for Head Count and Projected Annual WC Payro…" at bounding box center [525, 348] width 123 height 59
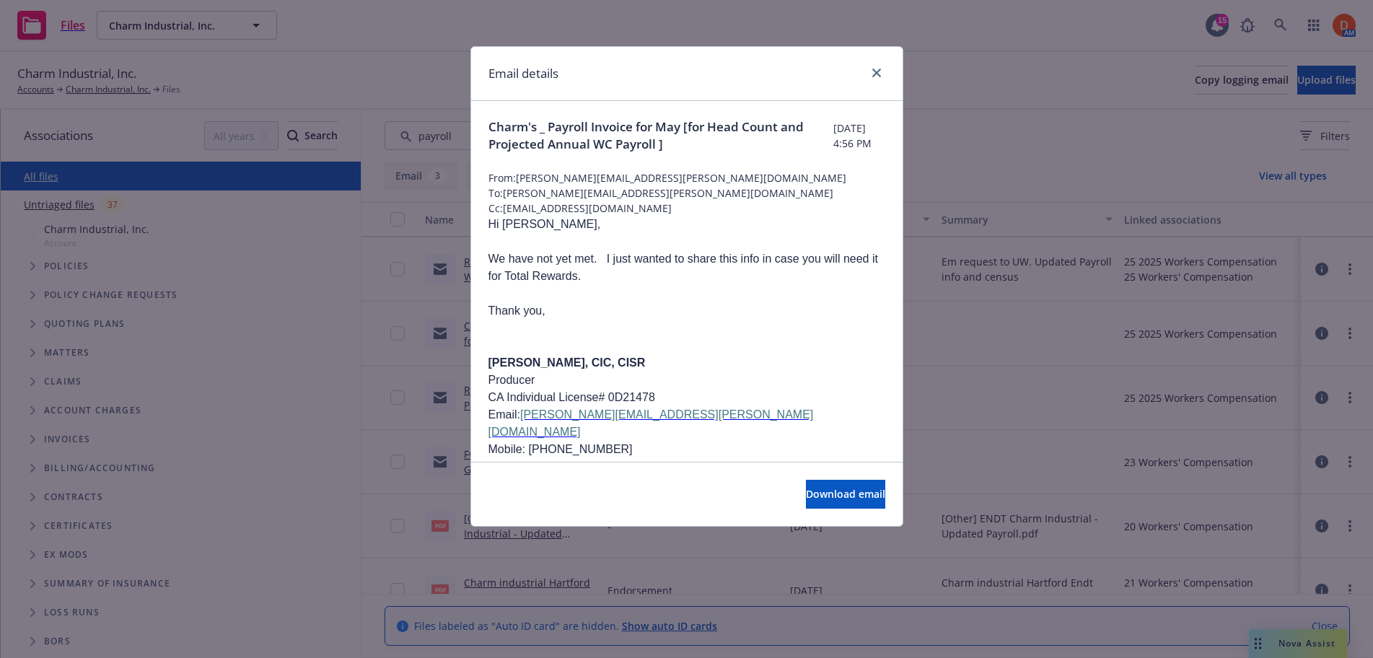
click at [569, 119] on span "Charm's _ Payroll Invoice for May [for Head Count and Projected Annual WC Payro…" at bounding box center [661, 135] width 346 height 35
copy span "Charm's _ Payroll Invoice for May [for Head Count and Projected Annual WC Payro…"
click at [877, 71] on icon "close" at bounding box center [876, 73] width 9 height 9
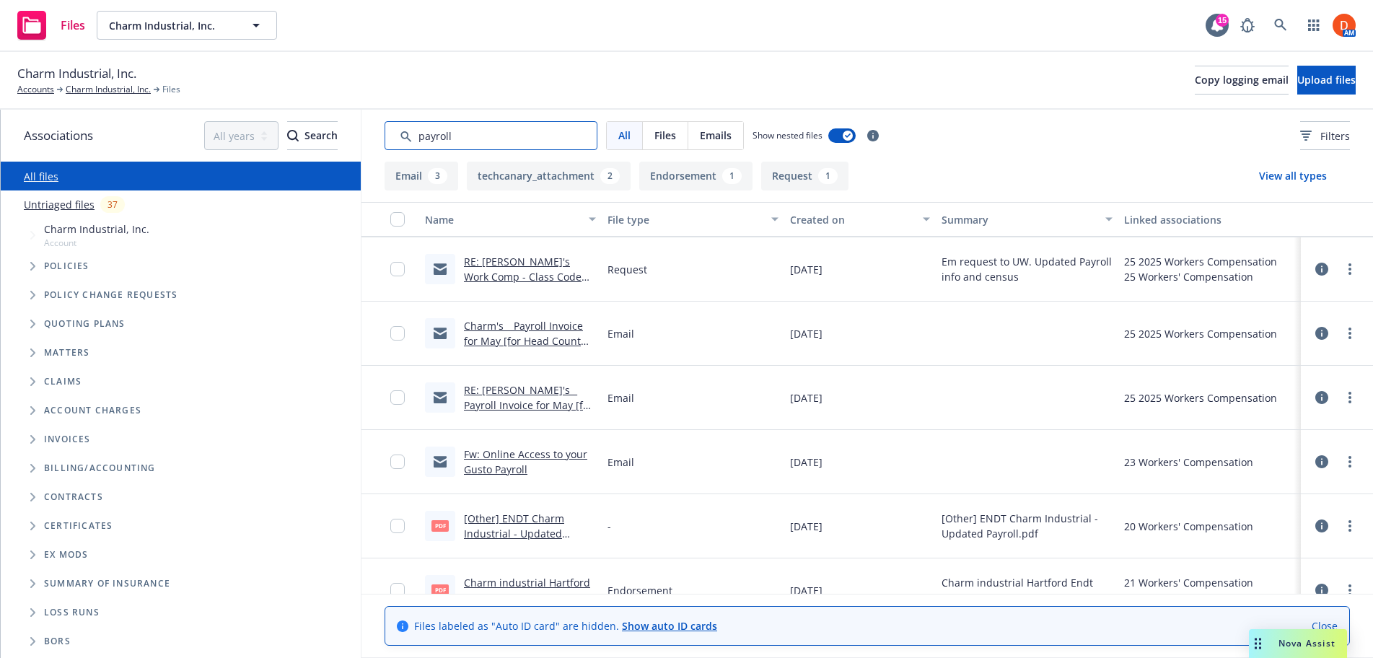
click at [473, 131] on input "Search by keyword..." at bounding box center [490, 135] width 213 height 29
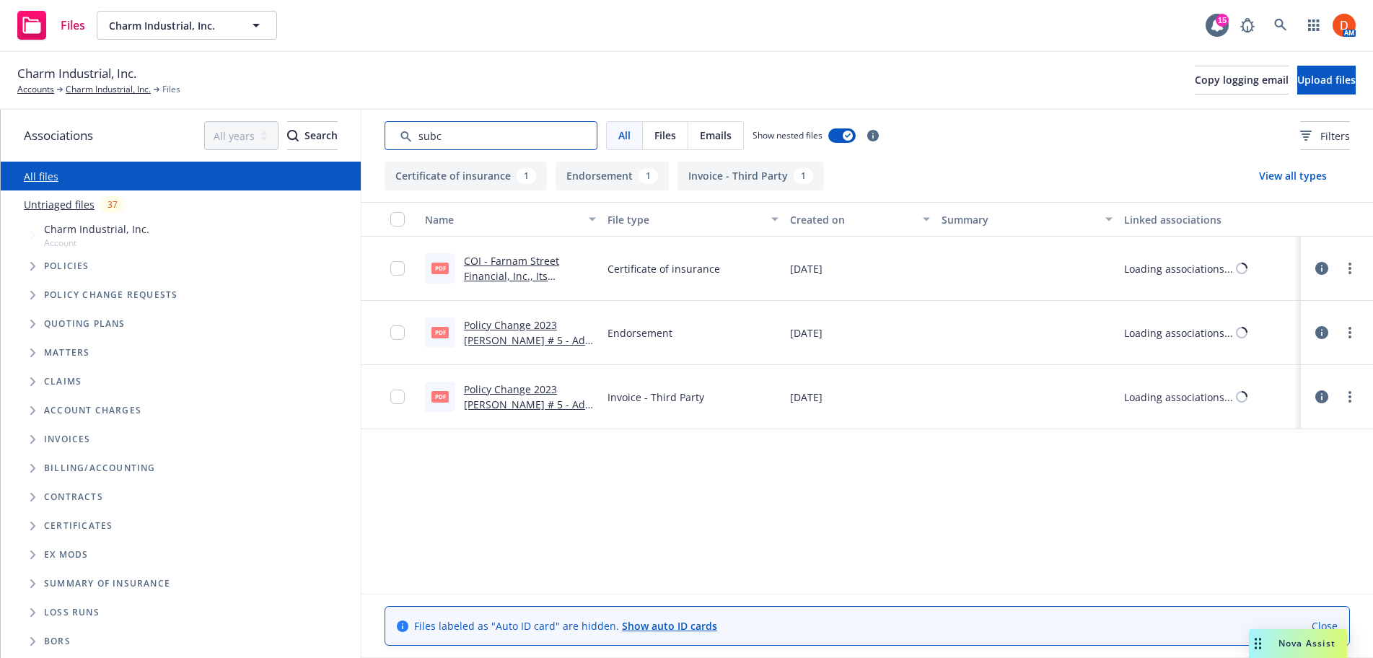
scroll to position [0, 0]
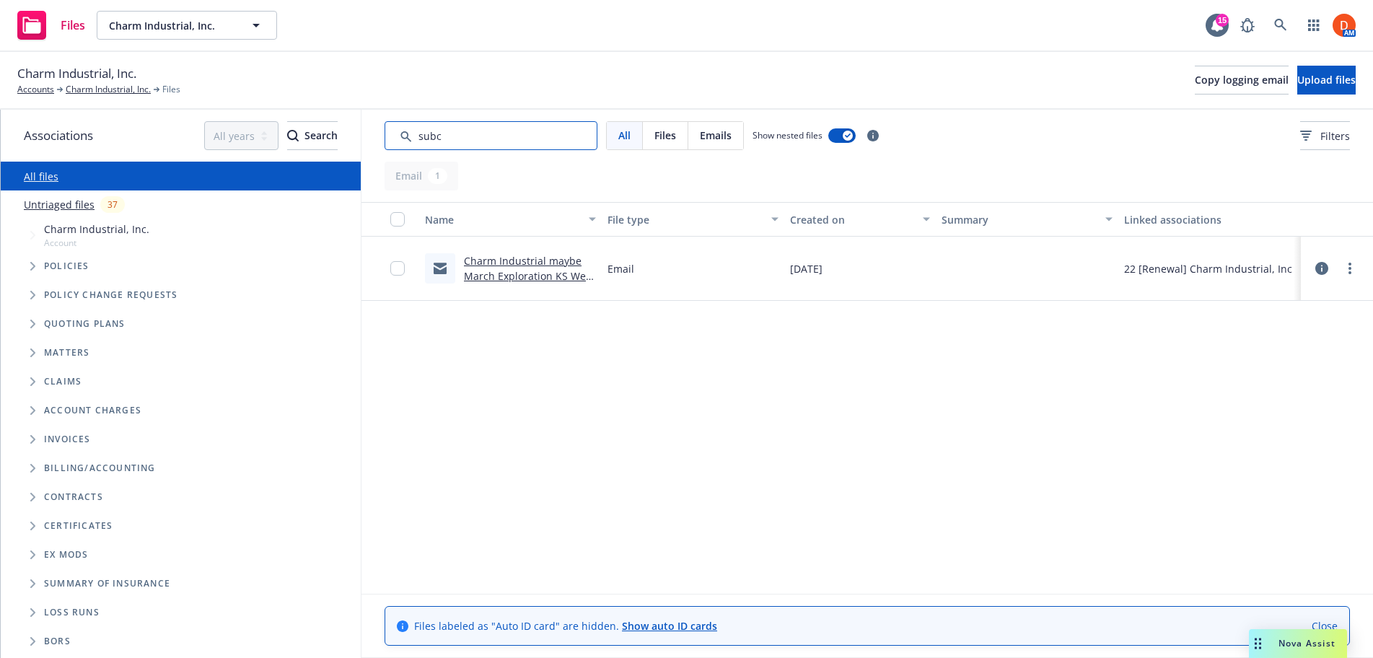
type input "subc"
click at [475, 254] on link "Charm Industrial maybe March Exploration KS Well Subcontractor" at bounding box center [528, 276] width 128 height 44
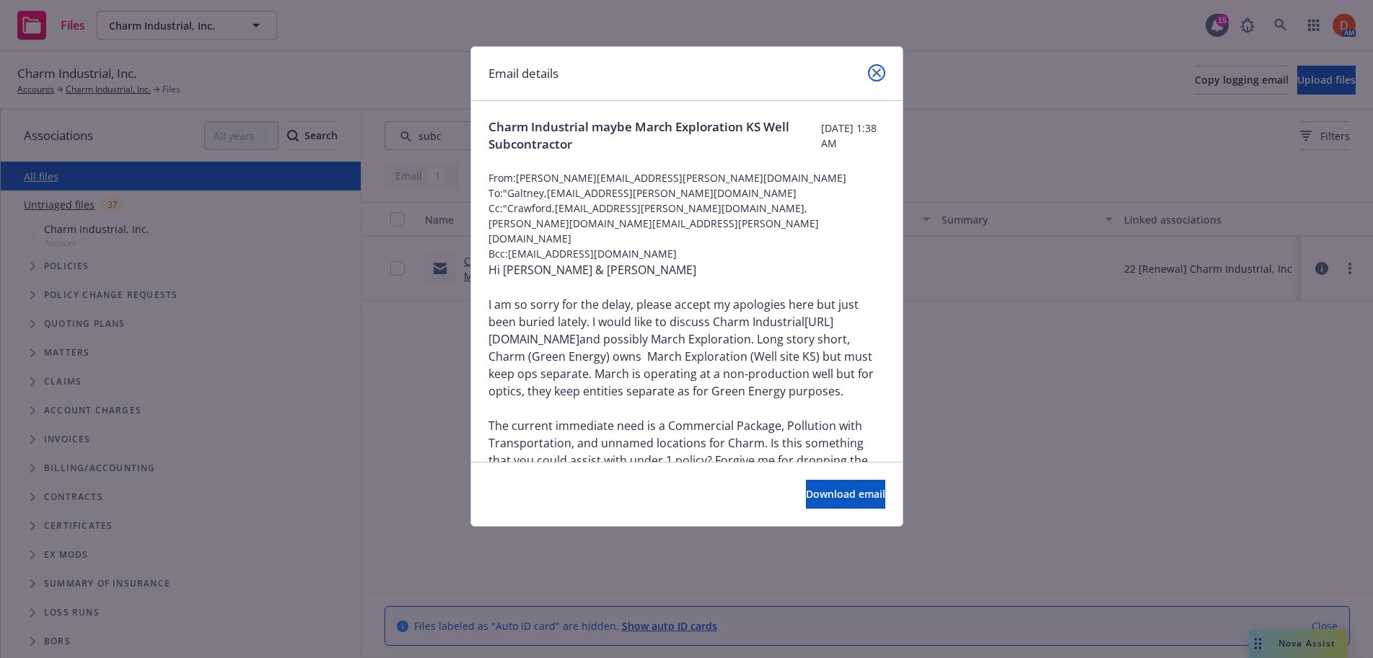
click at [877, 77] on link "close" at bounding box center [876, 72] width 17 height 17
